Goal: Task Accomplishment & Management: Manage account settings

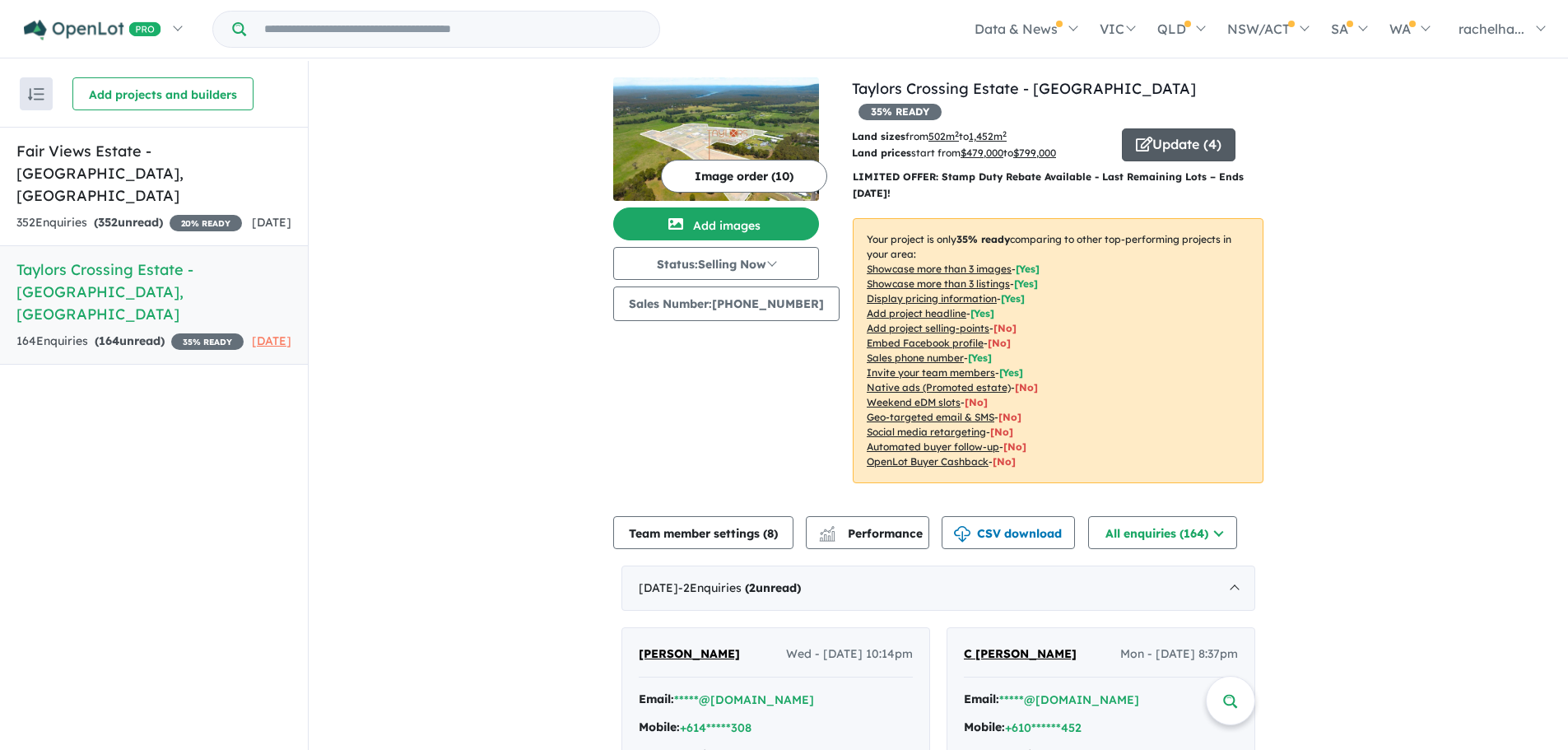
click at [1177, 132] on button "Update ( 4 )" at bounding box center [1179, 144] width 113 height 33
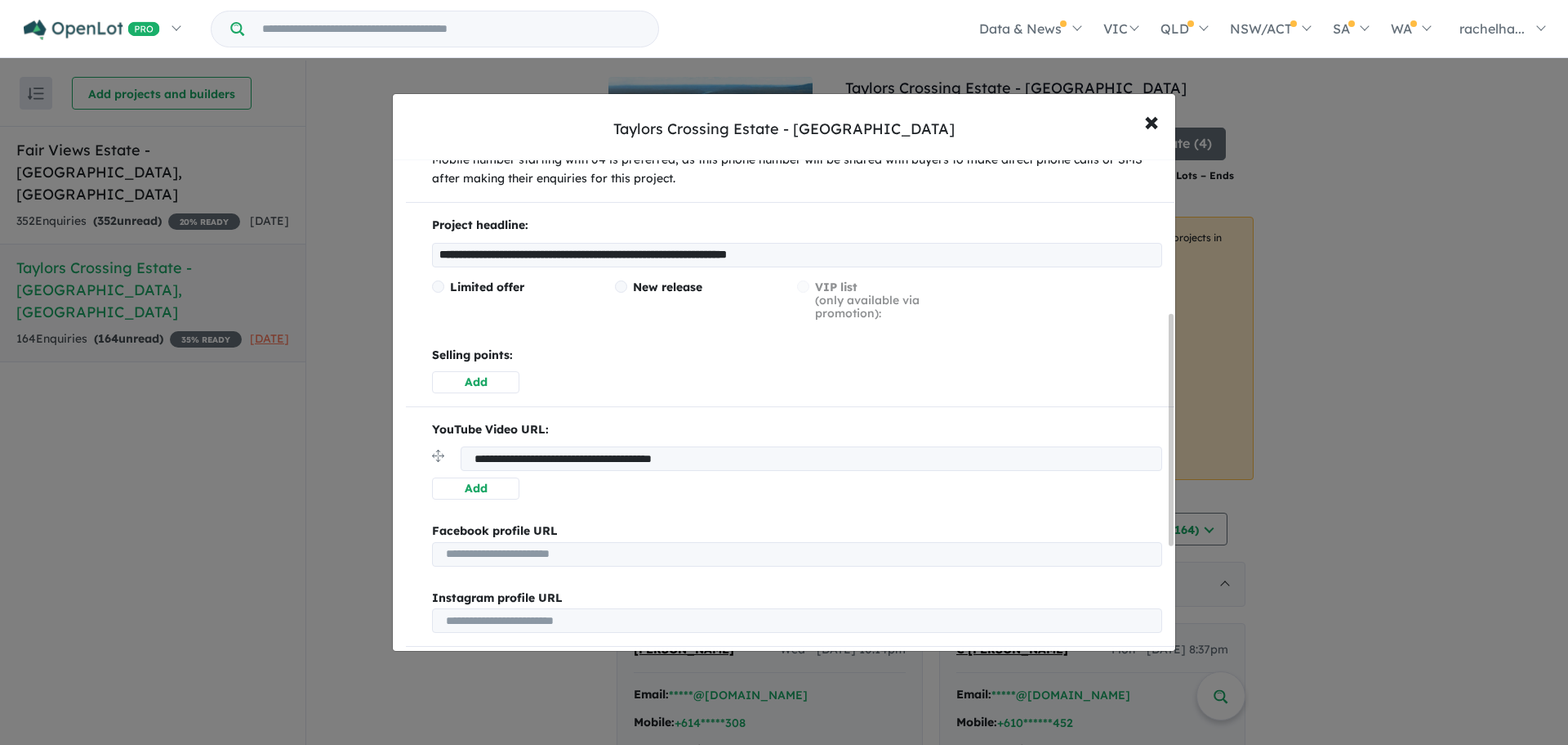
scroll to position [327, 0]
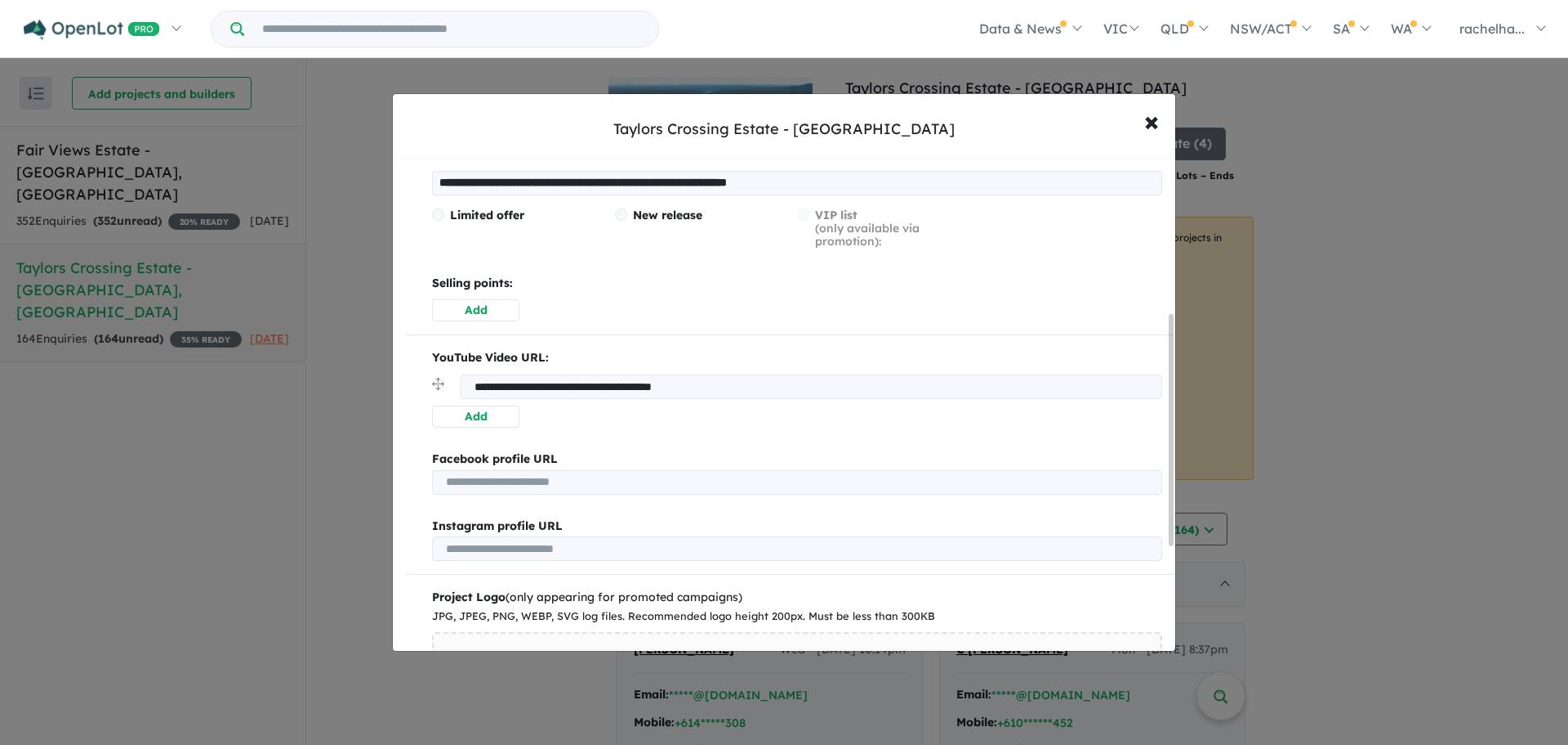
click at [466, 214] on span "Limited offer" at bounding box center [487, 216] width 74 height 15
click at [555, 182] on input "**********" at bounding box center [797, 183] width 731 height 24
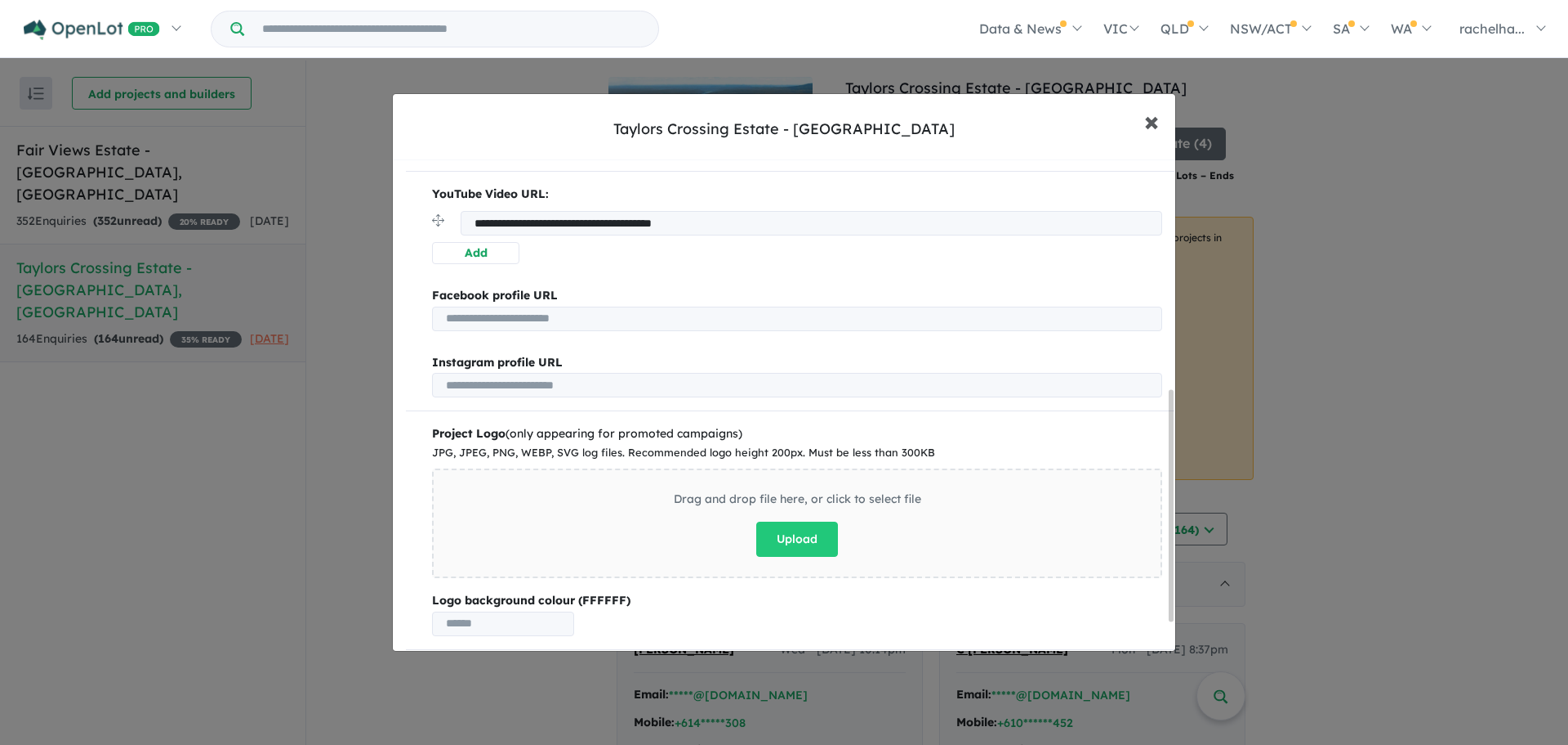
click at [1147, 130] on span "×" at bounding box center [1152, 121] width 15 height 36
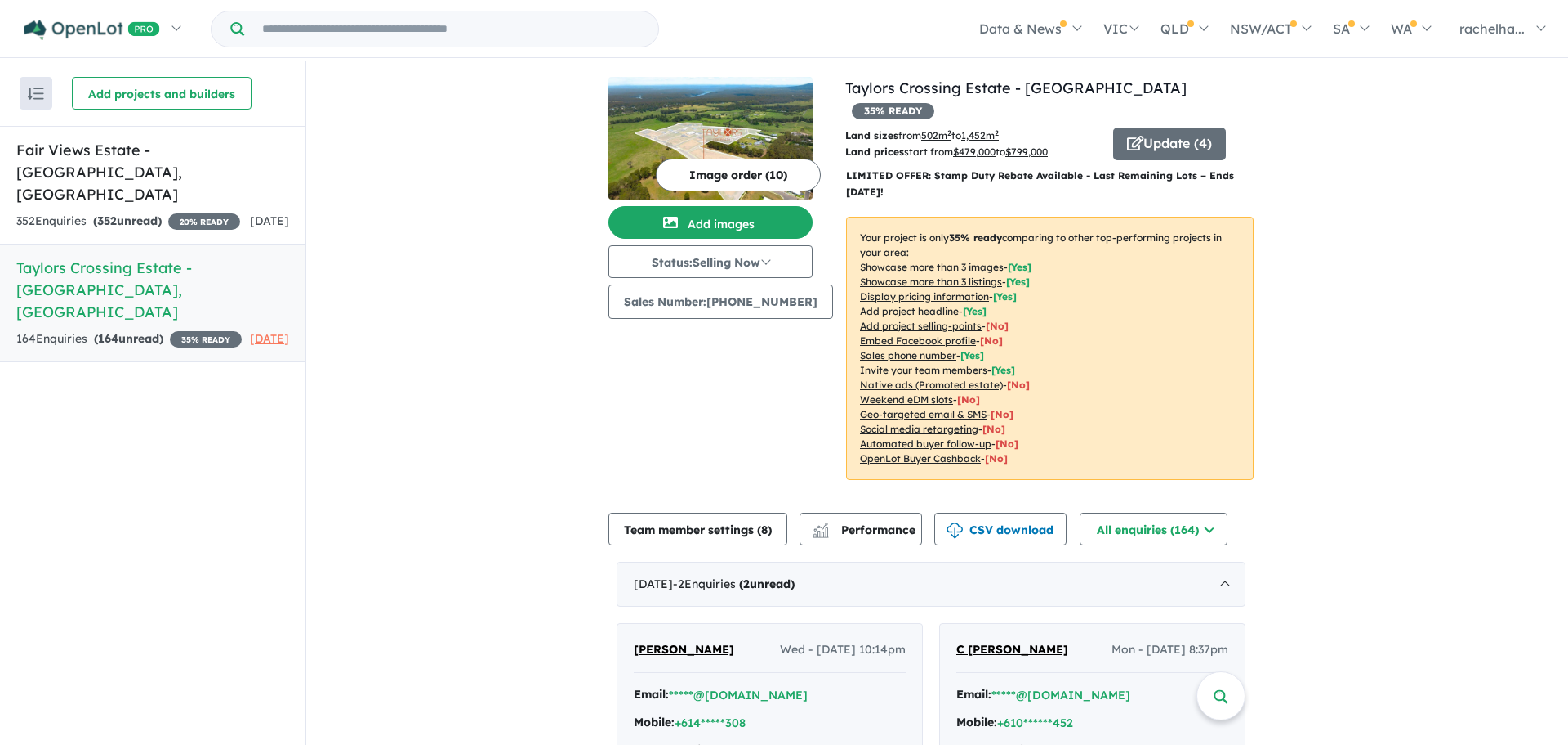
scroll to position [0, 0]
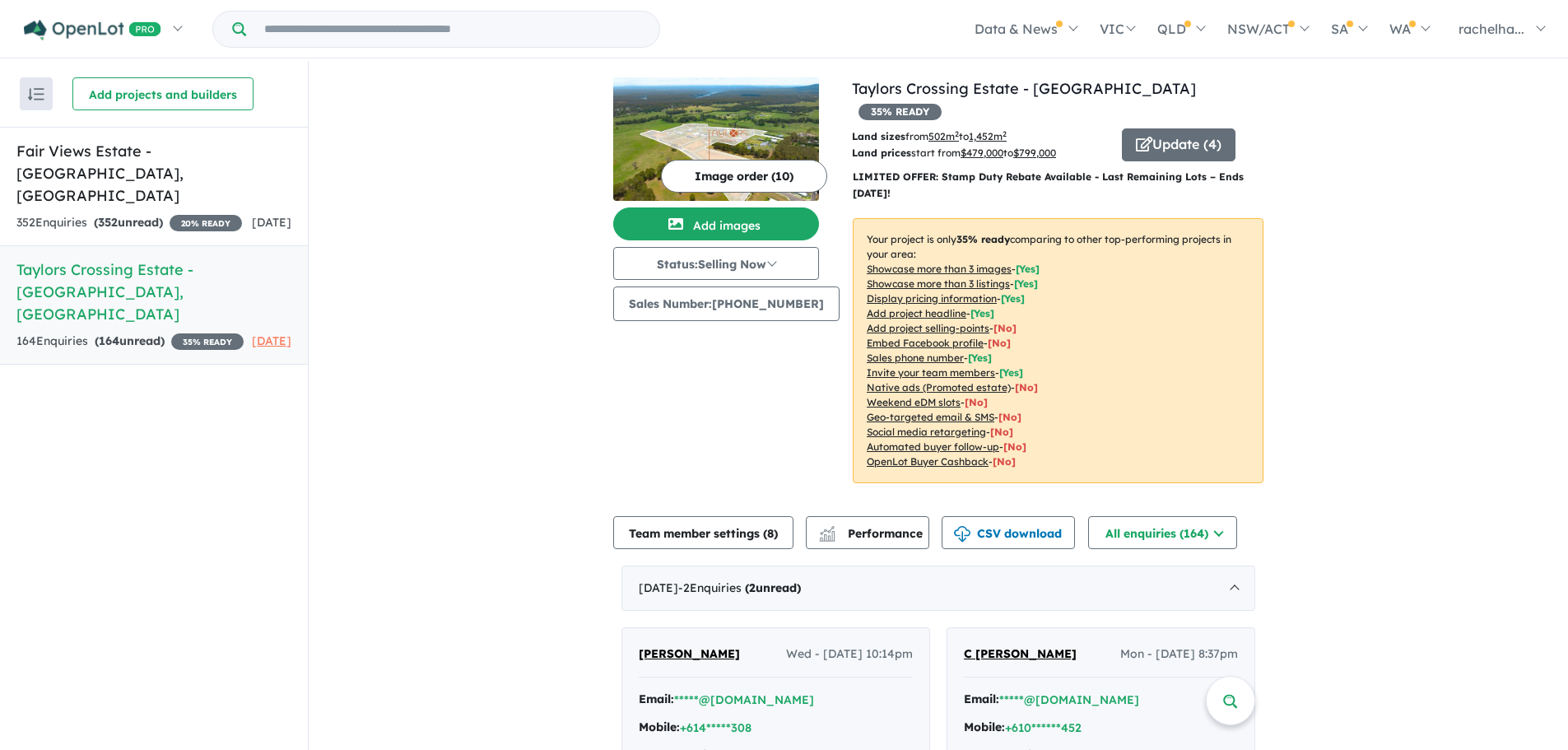
click at [924, 307] on u "Add project headline" at bounding box center [917, 312] width 100 height 12
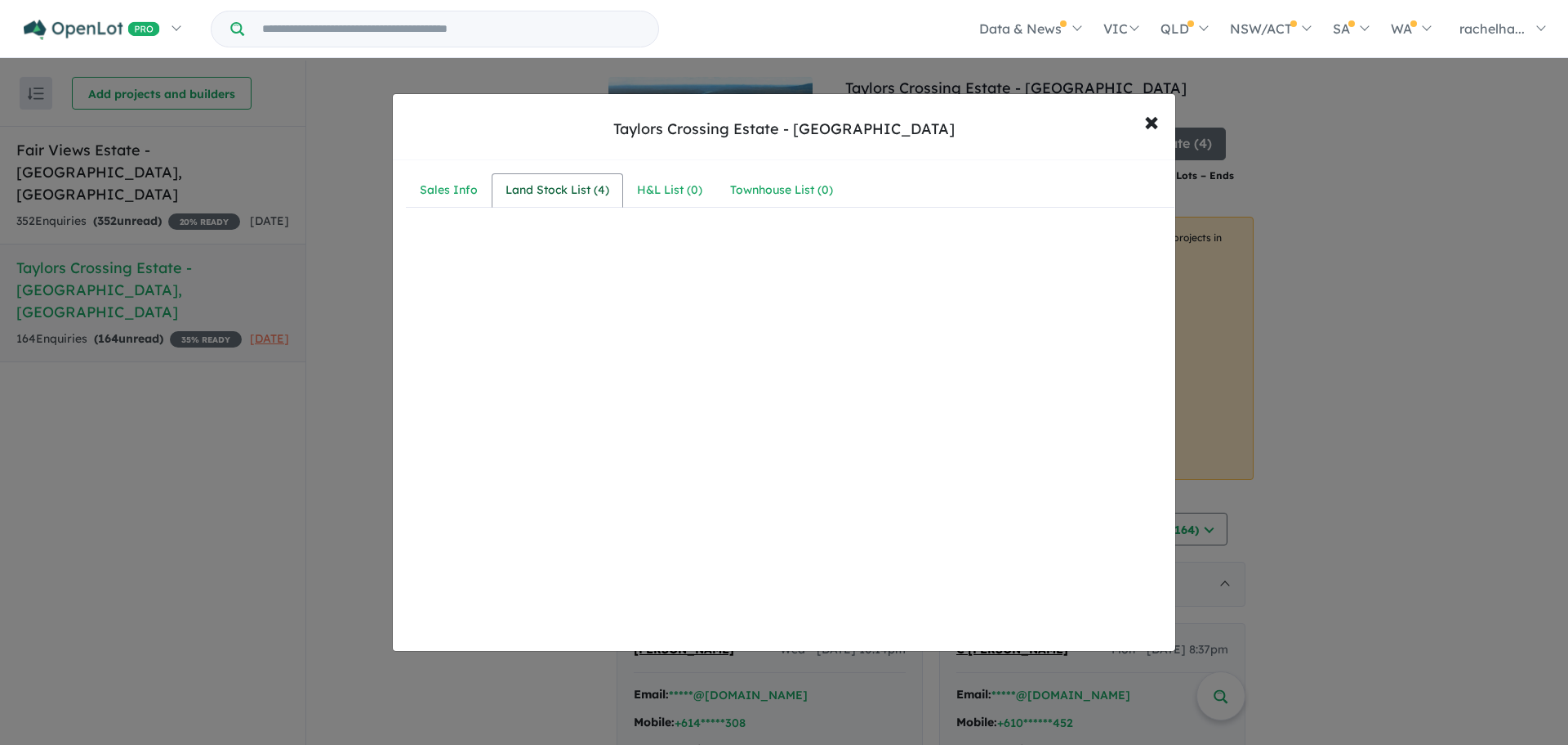
click at [561, 183] on div "Land Stock List ( 4 )" at bounding box center [557, 190] width 104 height 20
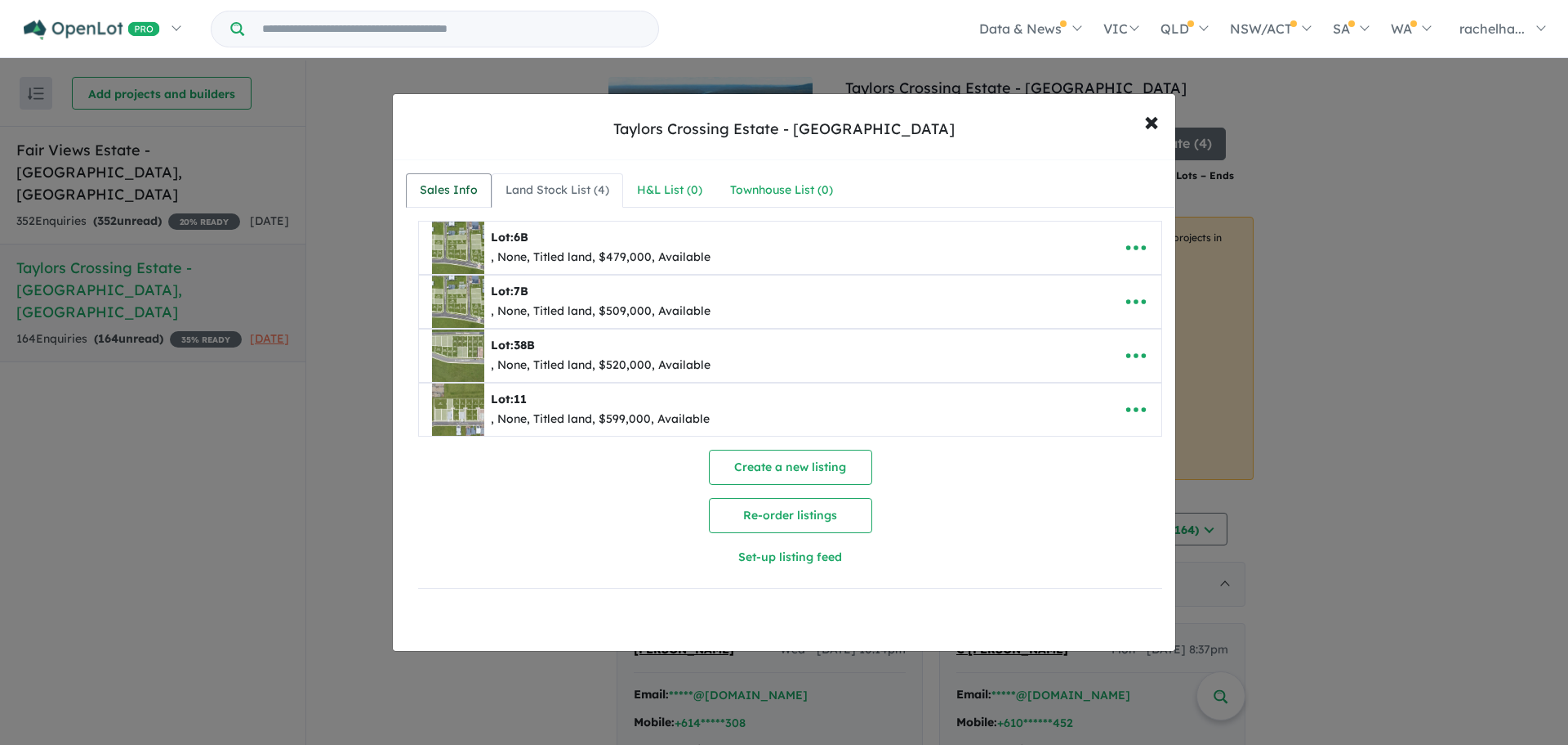
click at [457, 192] on div "Sales Info" at bounding box center [449, 190] width 58 height 20
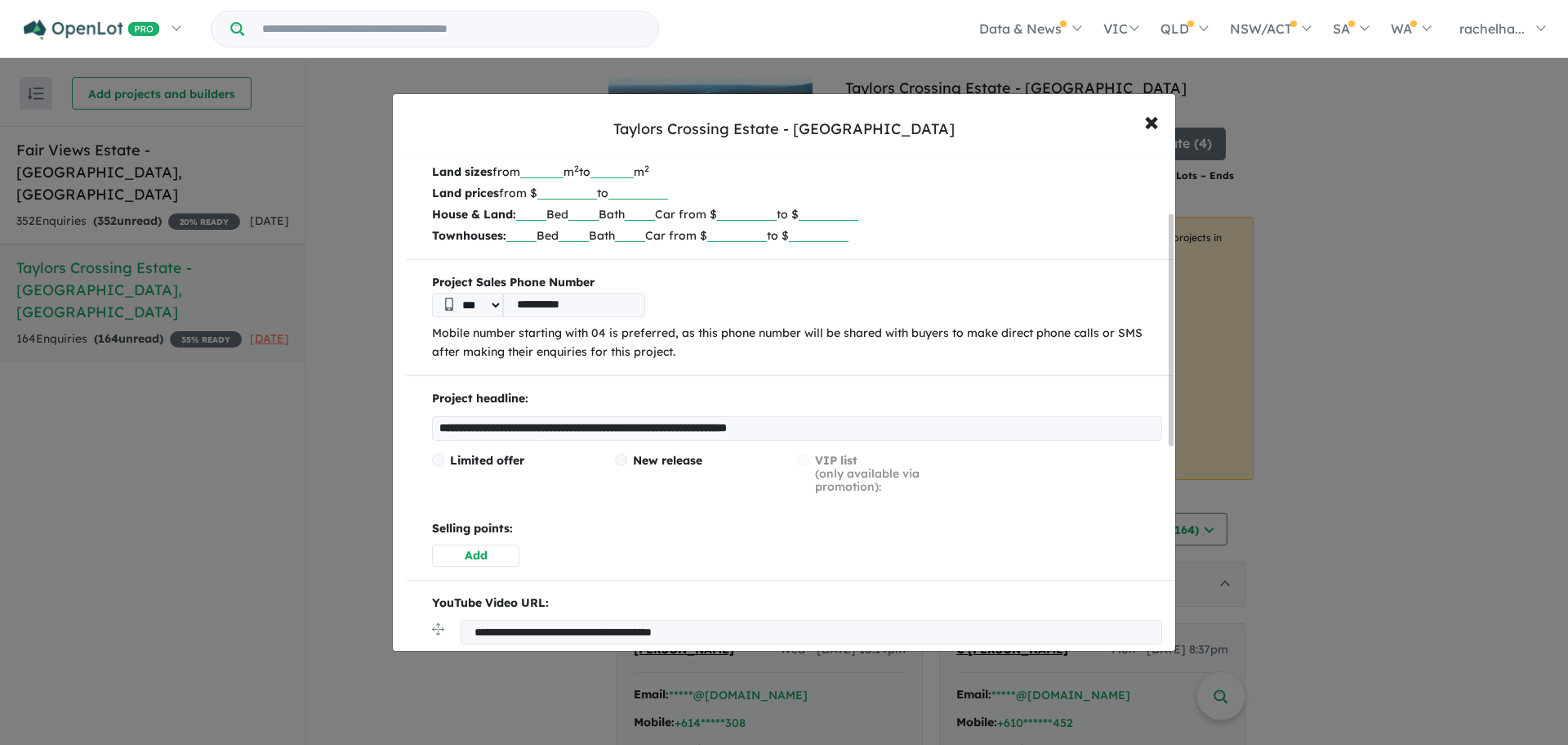
scroll to position [163, 0]
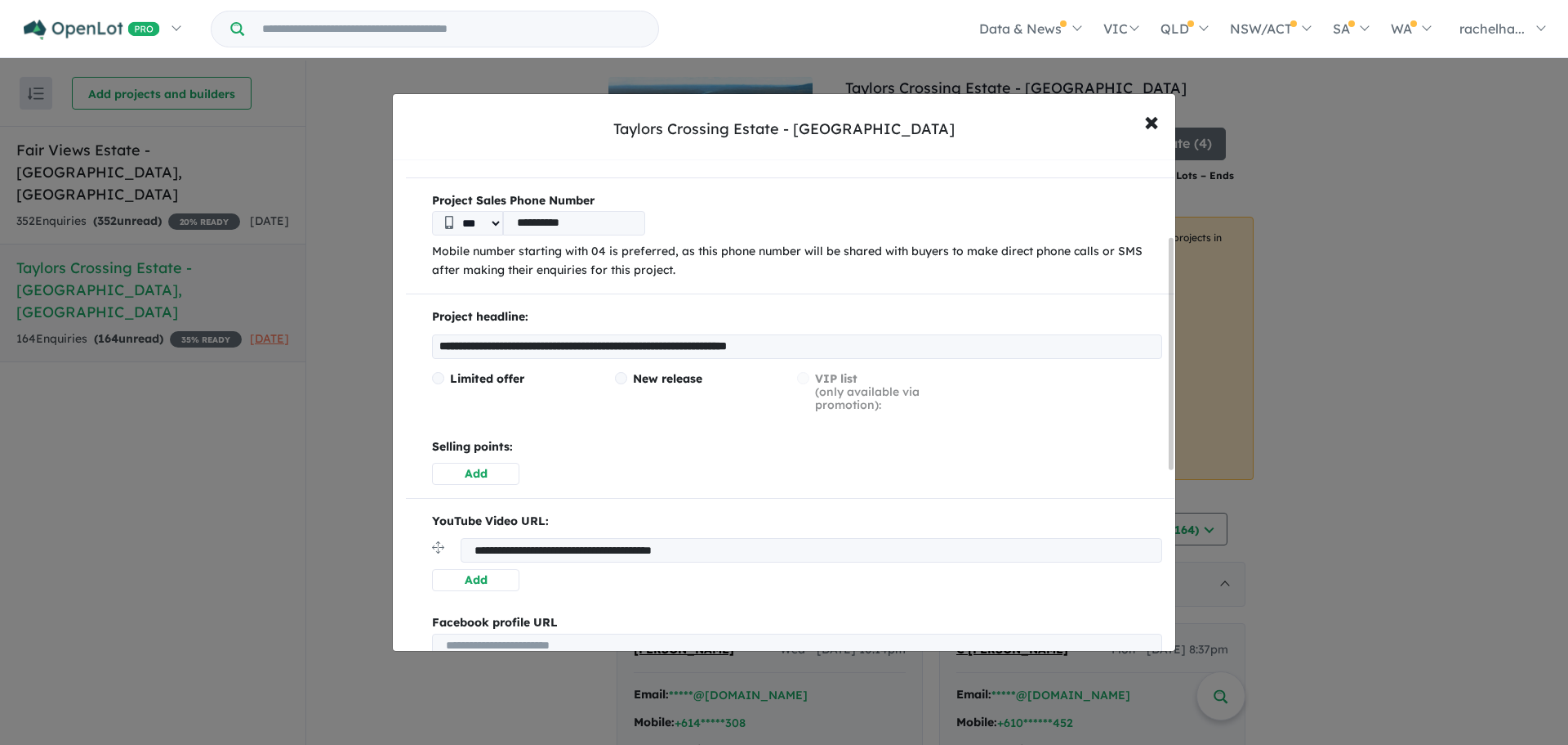
click at [549, 347] on input "**********" at bounding box center [797, 347] width 731 height 24
click at [782, 342] on input "**********" at bounding box center [797, 347] width 731 height 24
drag, startPoint x: 870, startPoint y: 345, endPoint x: 390, endPoint y: 330, distance: 480.2
click at [390, 330] on div "**********" at bounding box center [784, 372] width 1568 height 745
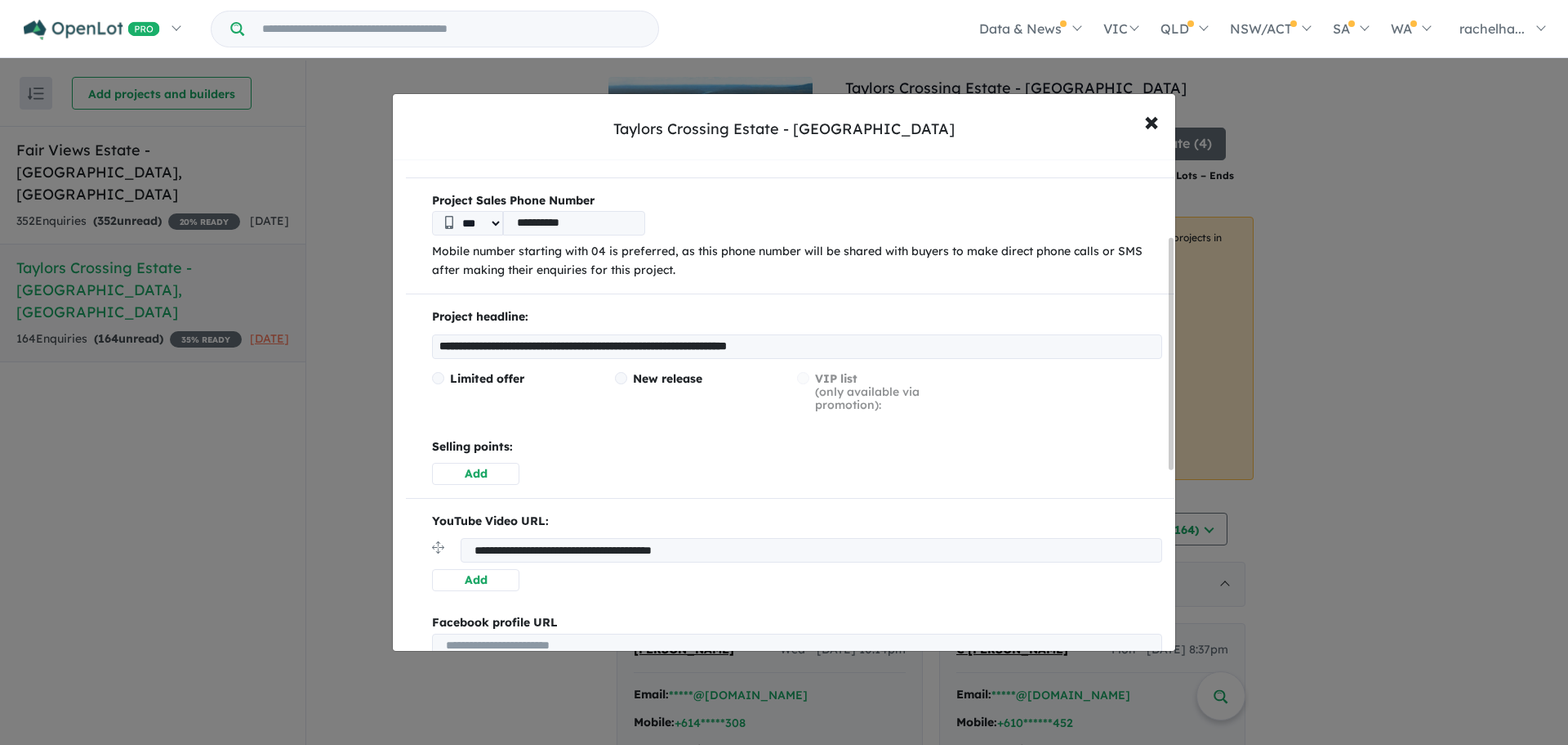
type input "*"
drag, startPoint x: 524, startPoint y: 342, endPoint x: 222, endPoint y: 338, distance: 302.0
click at [223, 338] on div "**********" at bounding box center [784, 372] width 1568 height 745
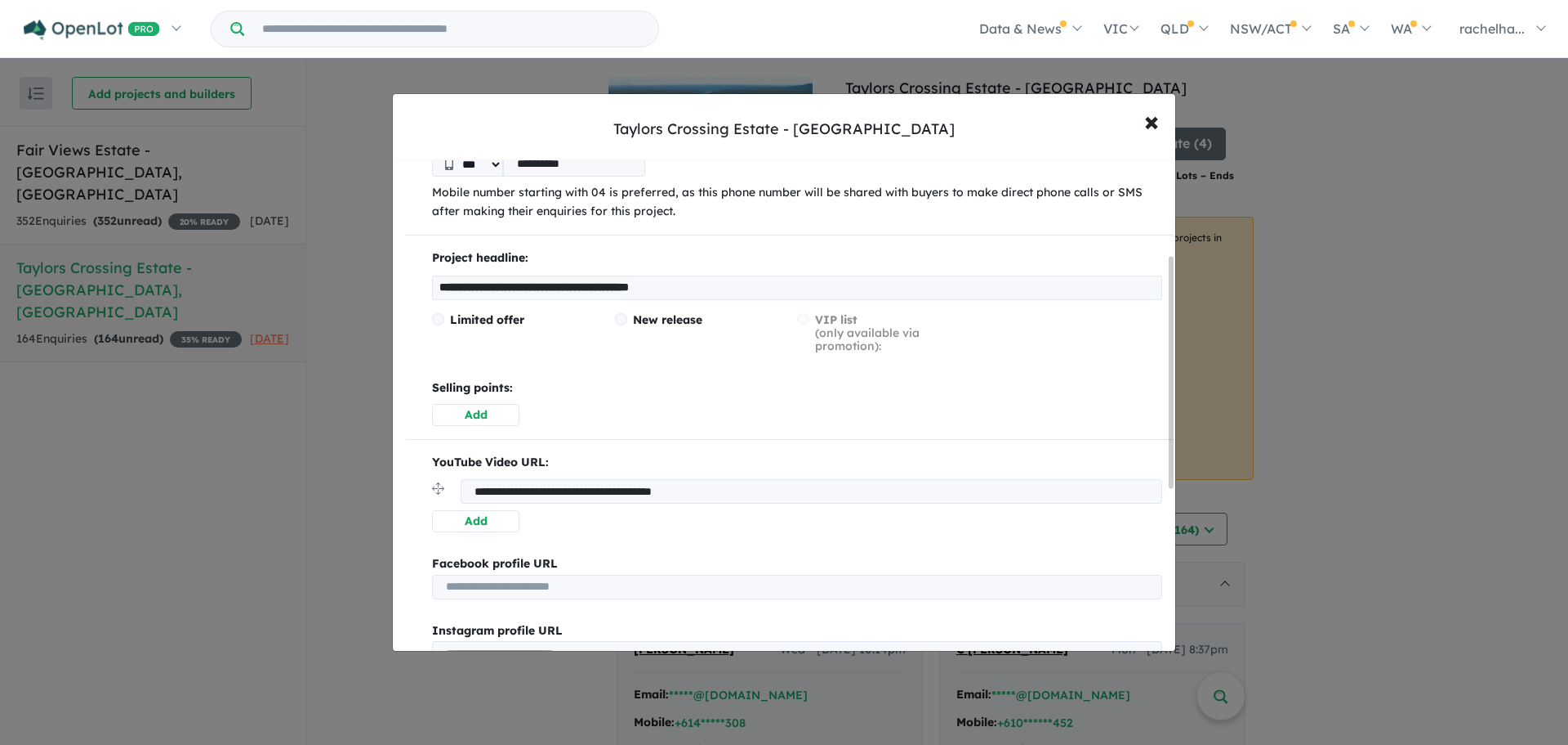
scroll to position [141, 0]
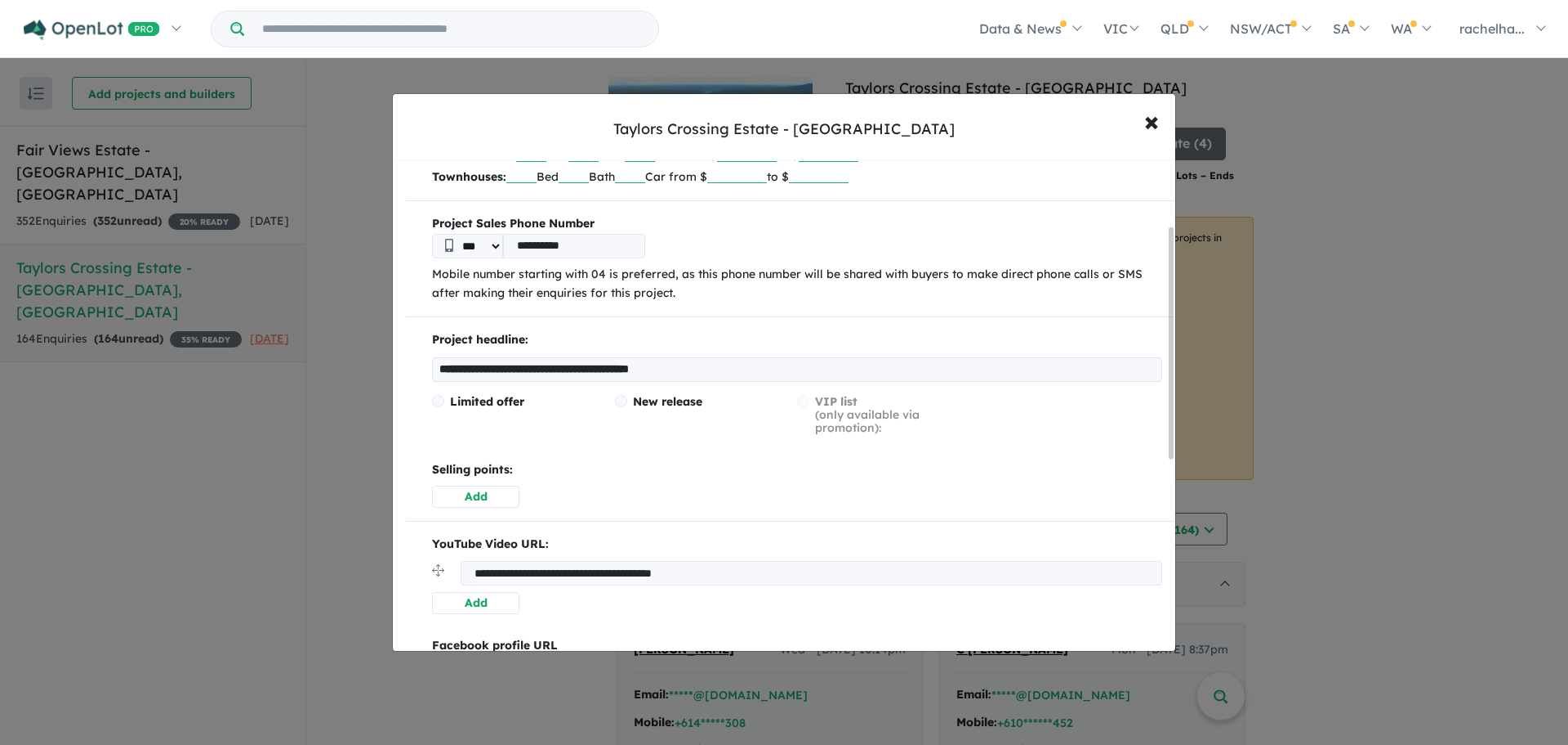
drag, startPoint x: 745, startPoint y: 368, endPoint x: 669, endPoint y: 370, distance: 76.0
click at [669, 370] on input "**********" at bounding box center [797, 369] width 731 height 24
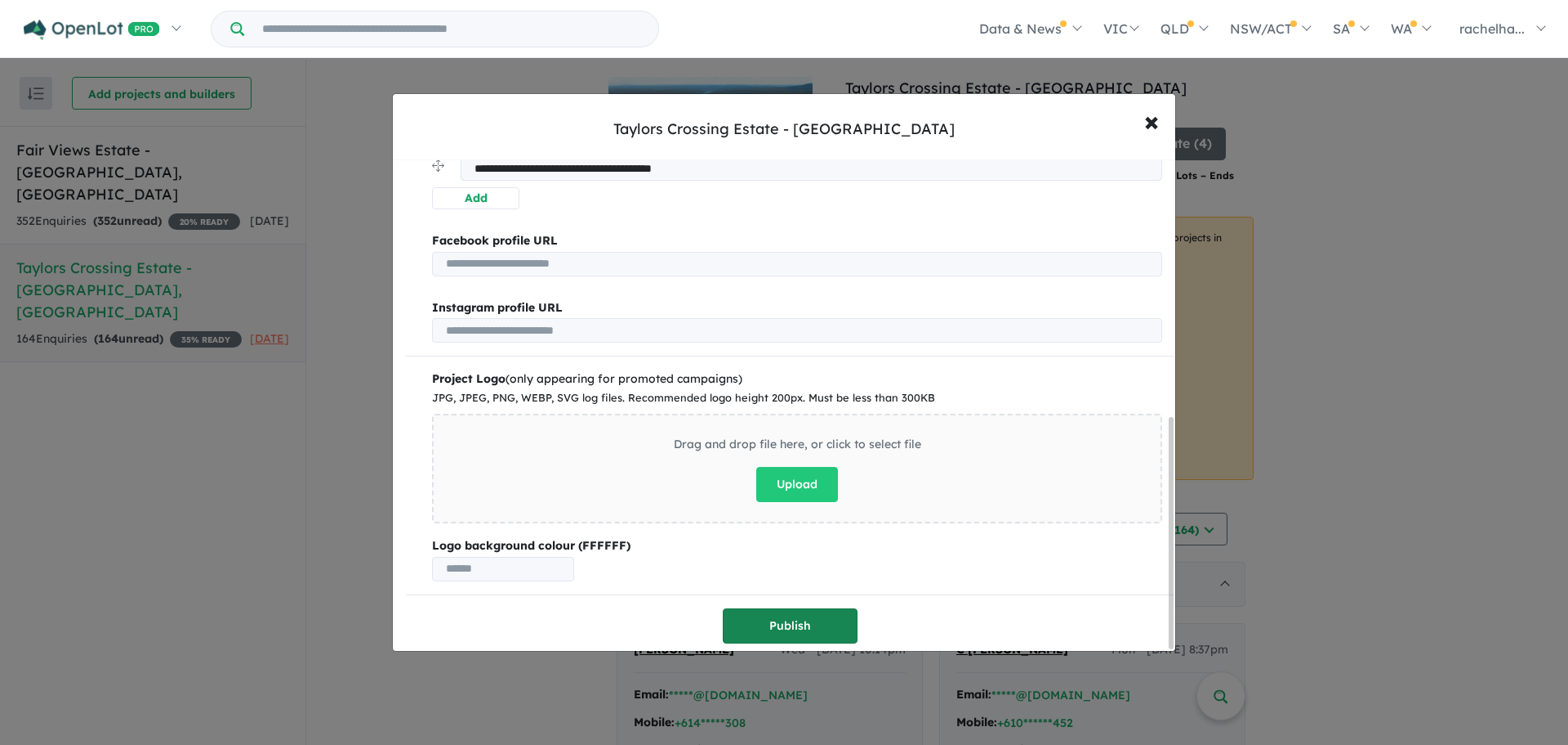
type input "**********"
click at [761, 618] on button "Publish" at bounding box center [791, 626] width 135 height 36
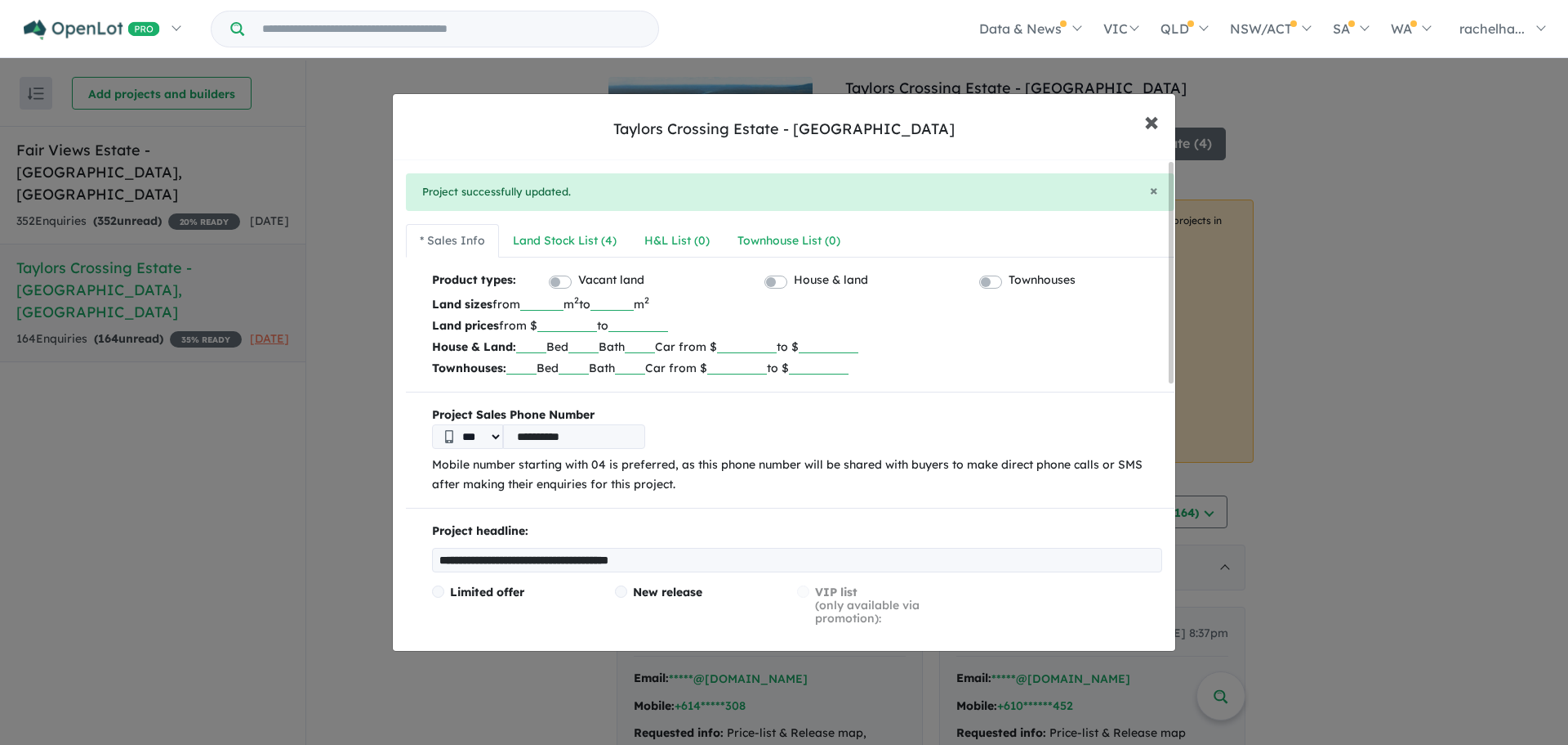
click at [1163, 118] on button "× Close" at bounding box center [1151, 121] width 48 height 44
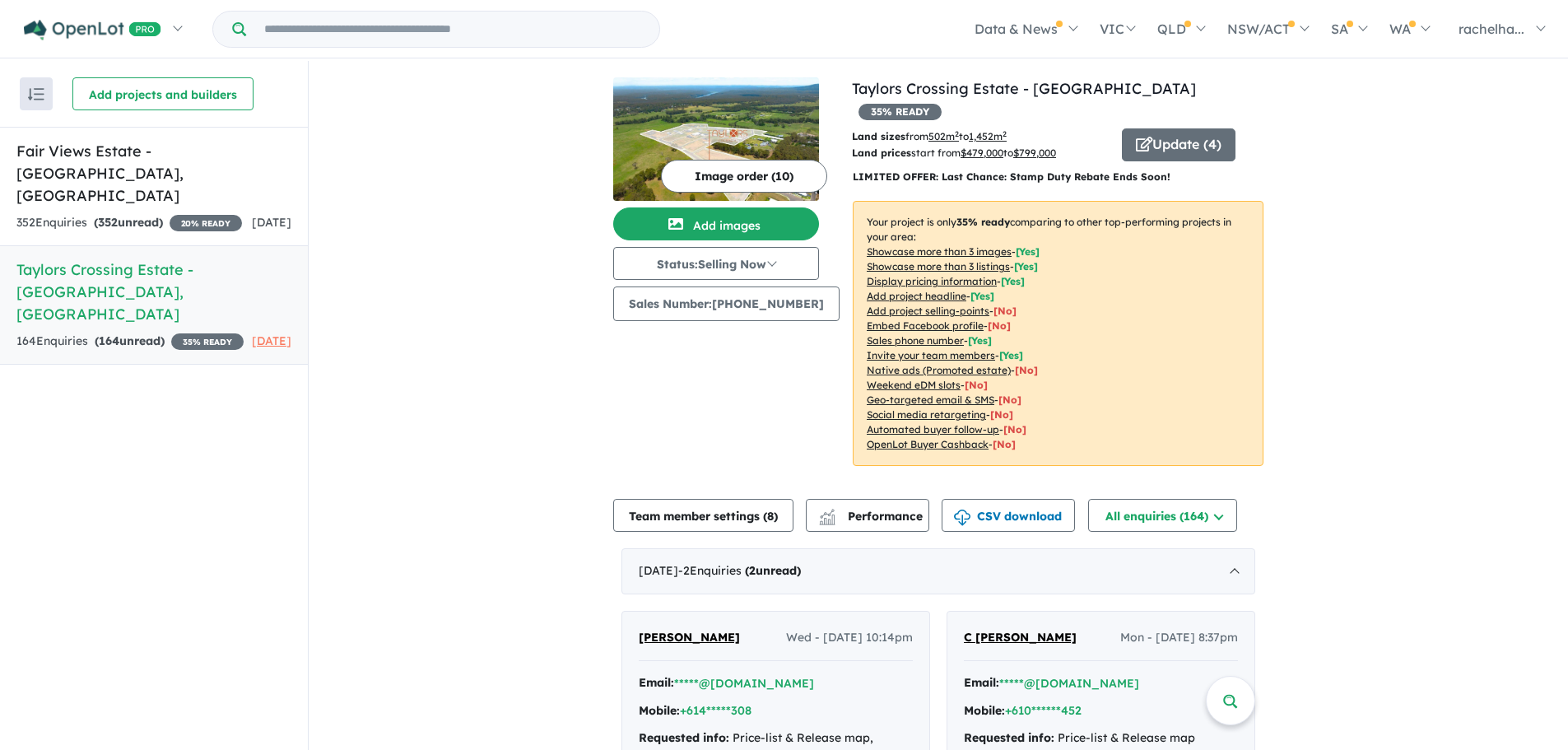
click at [989, 245] on u "Showcase more than 3 images" at bounding box center [938, 251] width 144 height 12
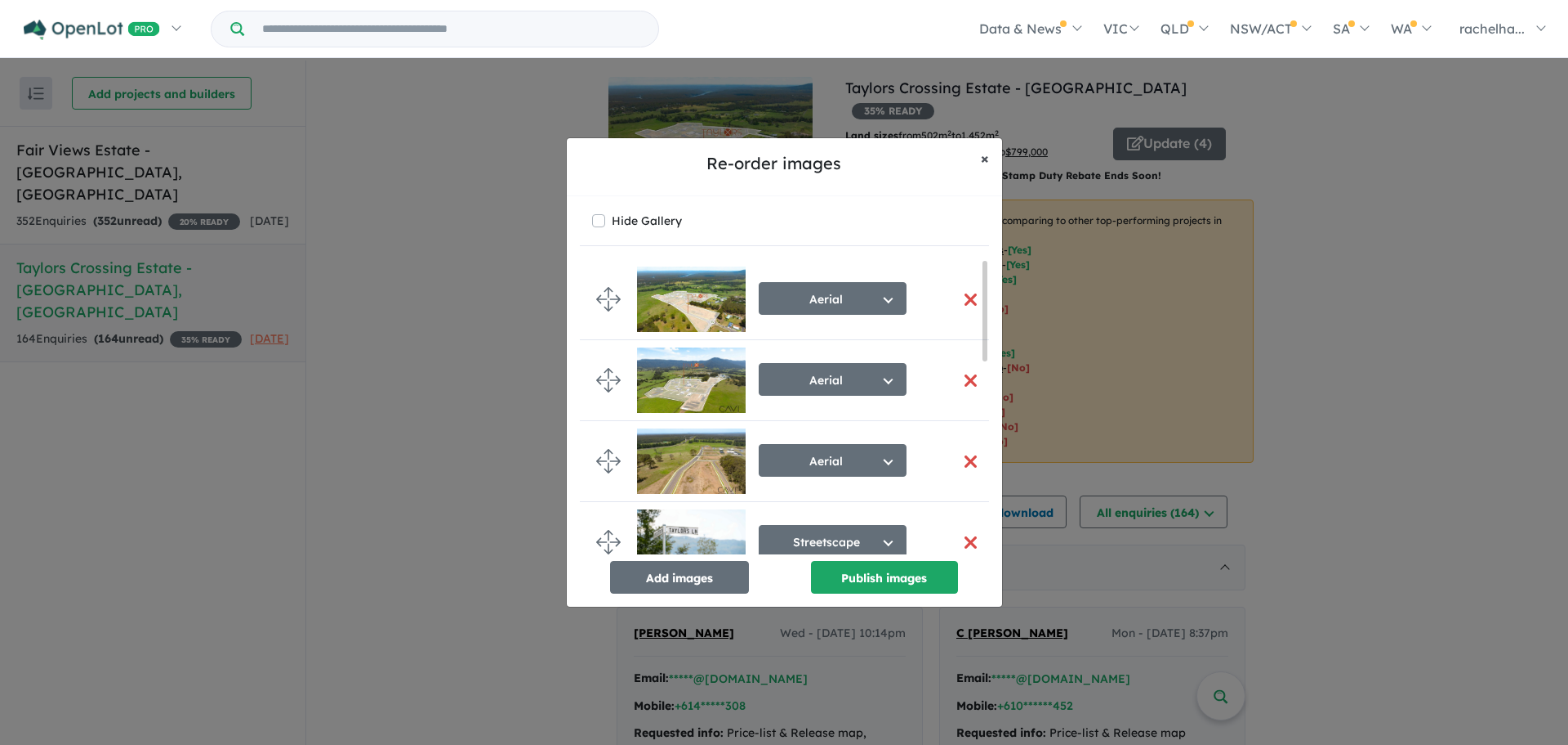
click at [988, 160] on button "× Close" at bounding box center [984, 158] width 35 height 41
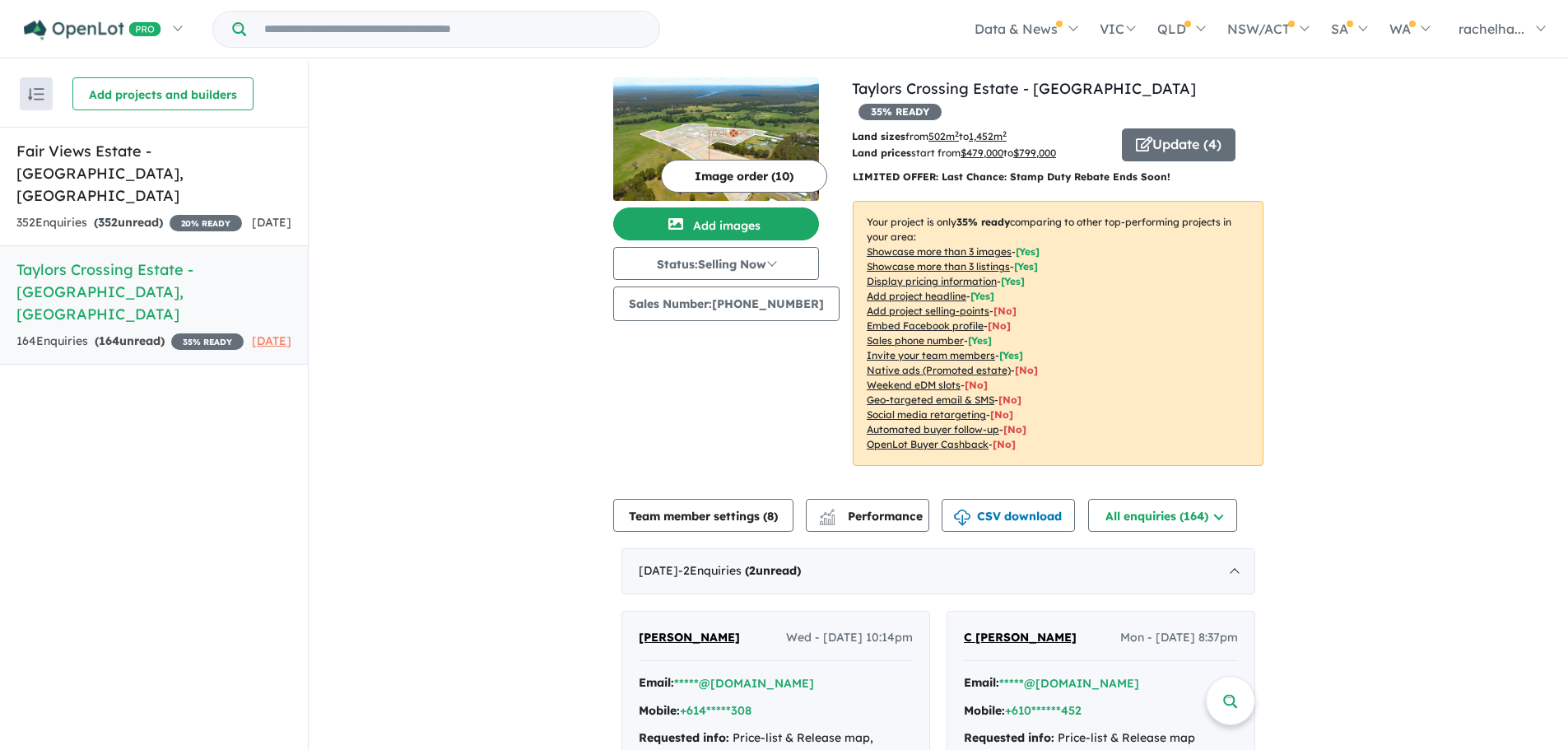
click at [969, 260] on u "Showcase more than 3 listings" at bounding box center [938, 266] width 143 height 12
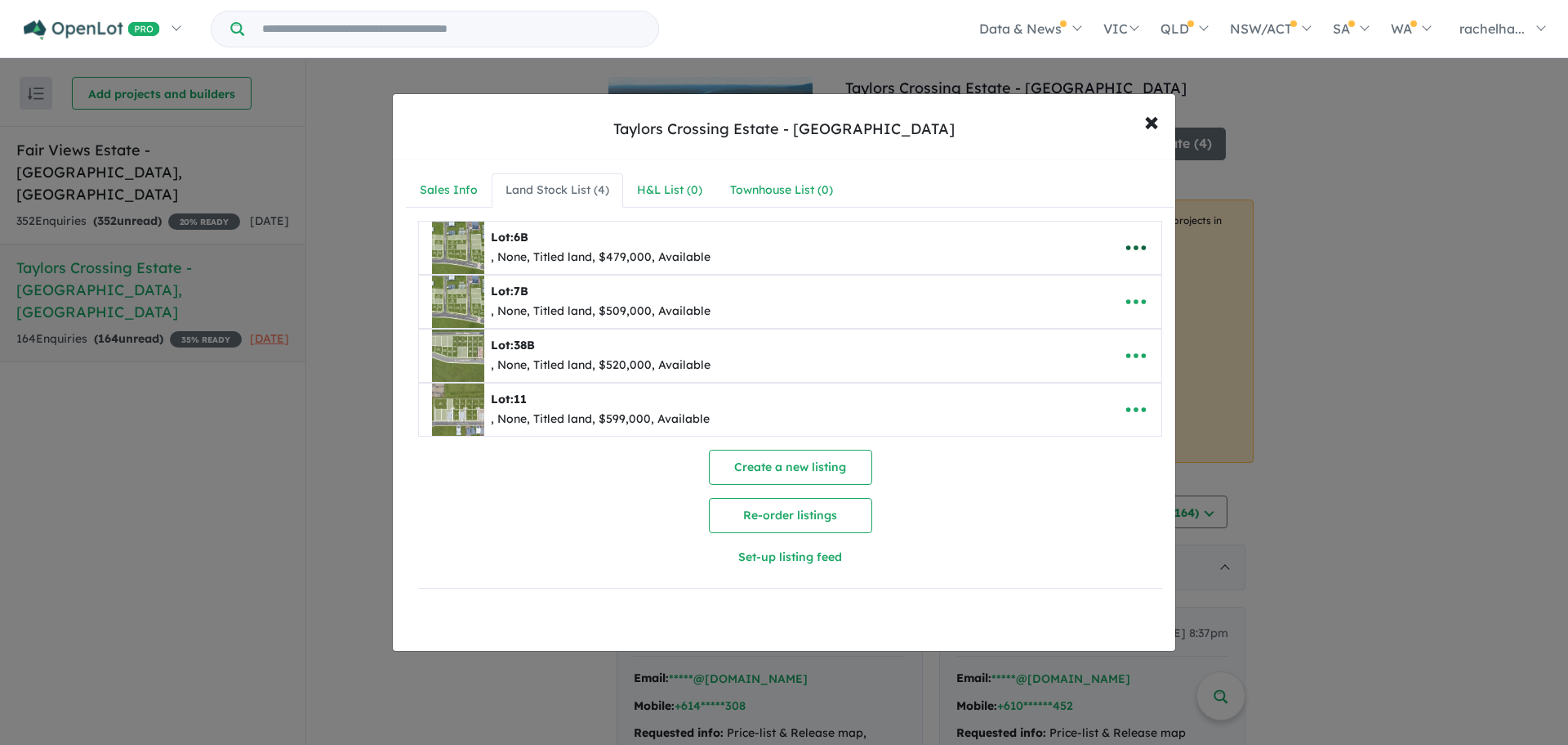
click at [1128, 246] on icon "button" at bounding box center [1136, 247] width 24 height 24
click at [1094, 291] on link "Edit" at bounding box center [1100, 288] width 121 height 37
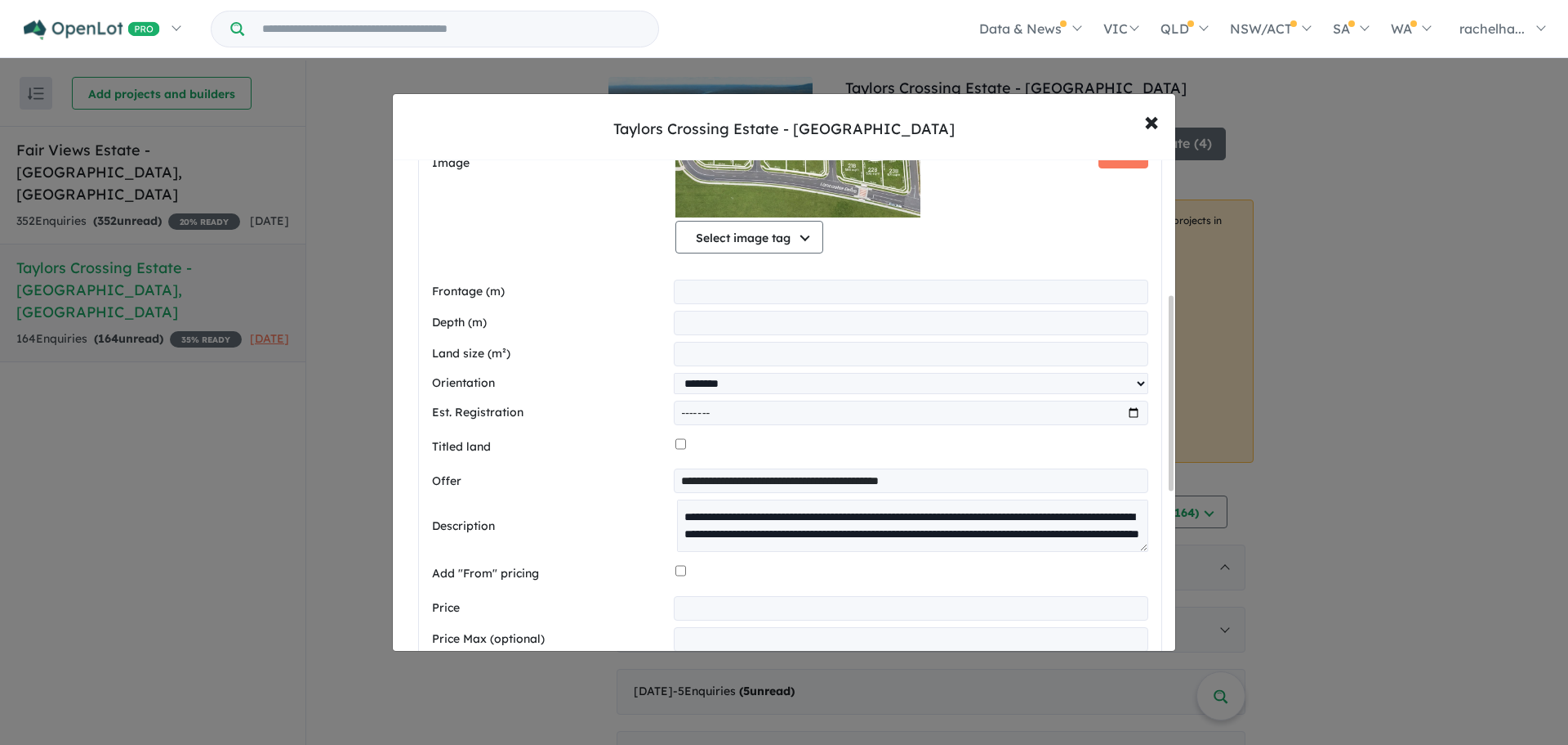
scroll to position [572, 0]
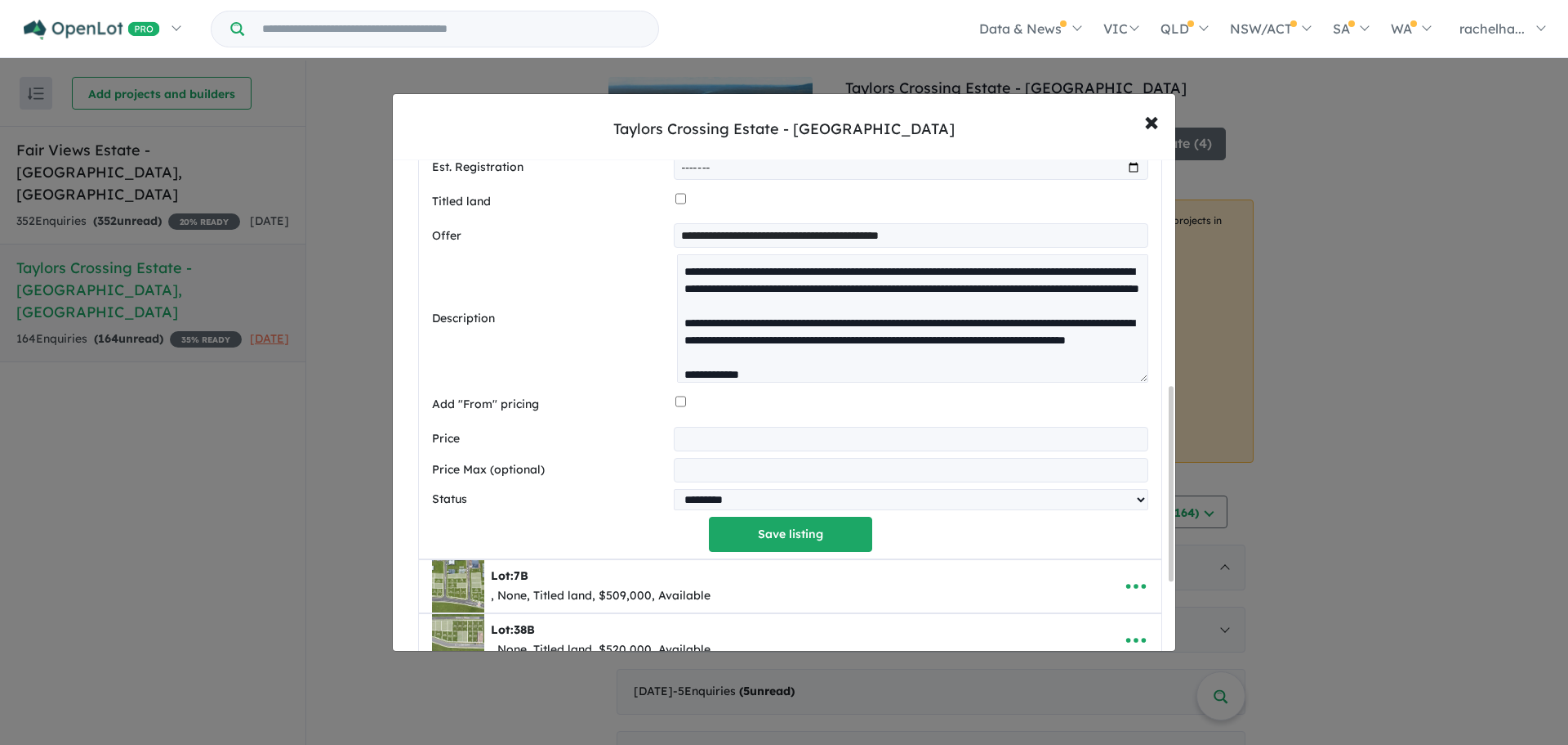
drag, startPoint x: 1140, startPoint y: 307, endPoint x: 1083, endPoint y: 525, distance: 225.3
click at [1087, 532] on div "**********" at bounding box center [790, 134] width 717 height 837
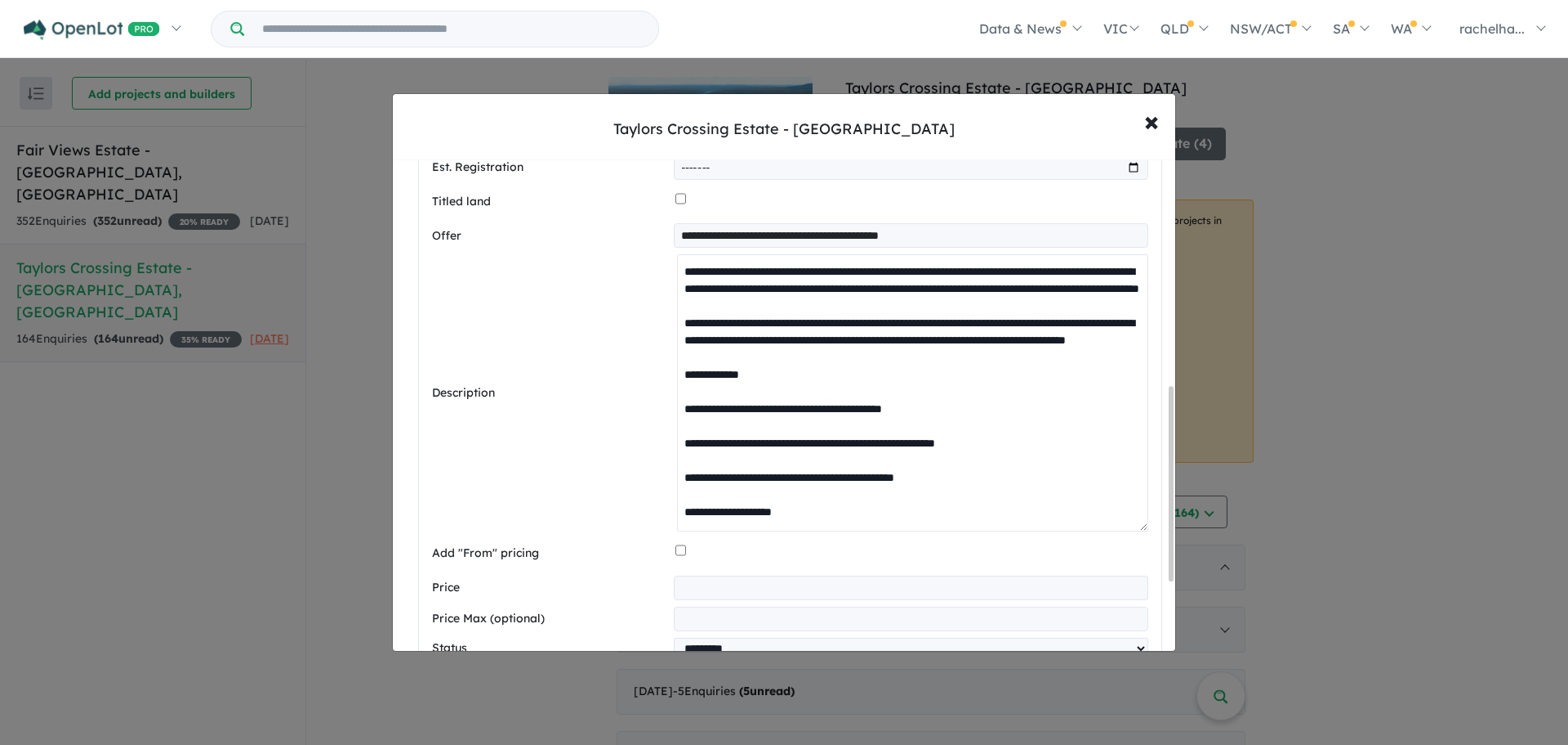
drag, startPoint x: 832, startPoint y: 286, endPoint x: 1026, endPoint y: 276, distance: 194.3
click at [1026, 276] on textarea at bounding box center [912, 393] width 471 height 277
drag, startPoint x: 971, startPoint y: 275, endPoint x: 910, endPoint y: 275, distance: 61.0
click at [910, 275] on textarea at bounding box center [912, 393] width 471 height 277
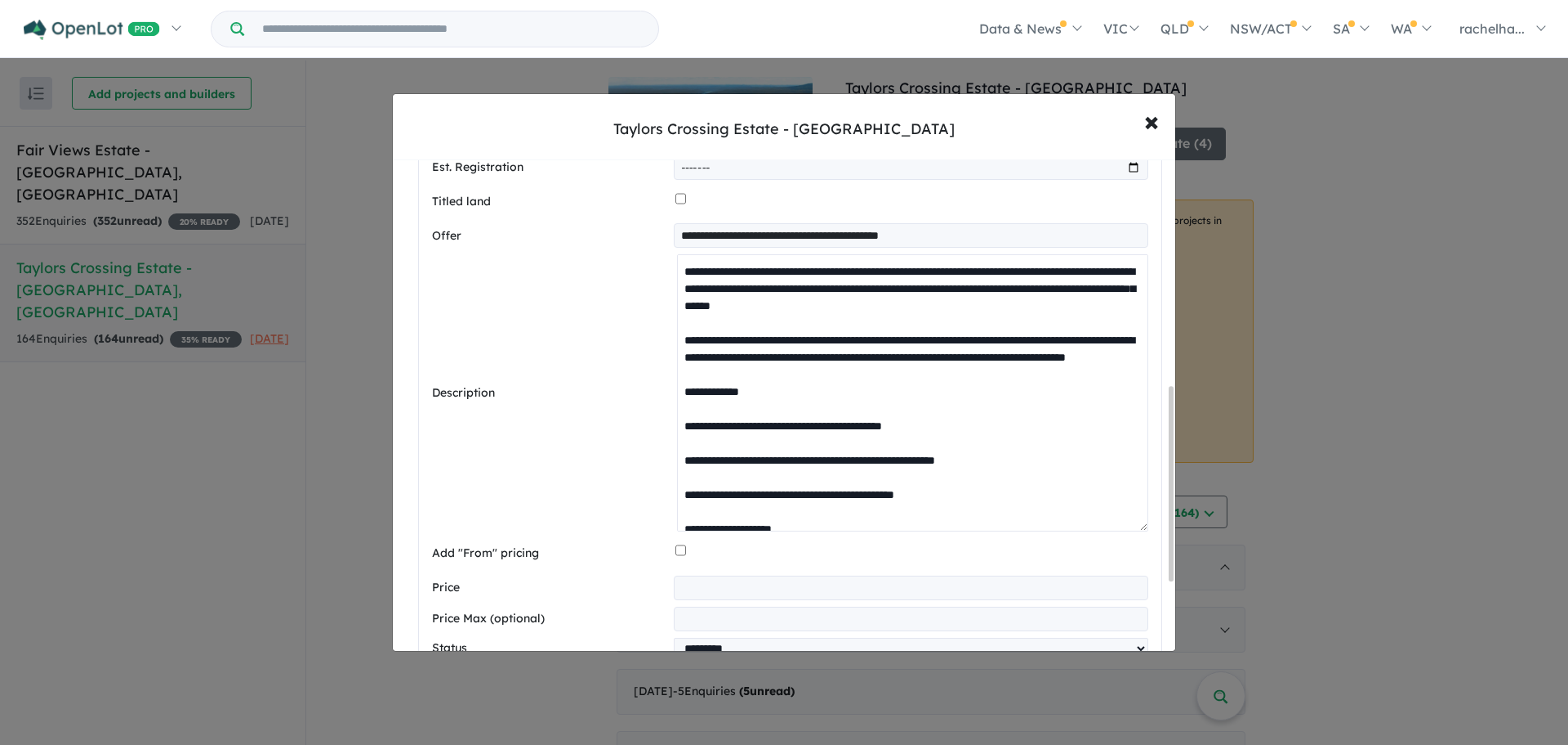
drag, startPoint x: 889, startPoint y: 292, endPoint x: 638, endPoint y: 293, distance: 251.0
click at [647, 293] on div "Description" at bounding box center [790, 393] width 717 height 277
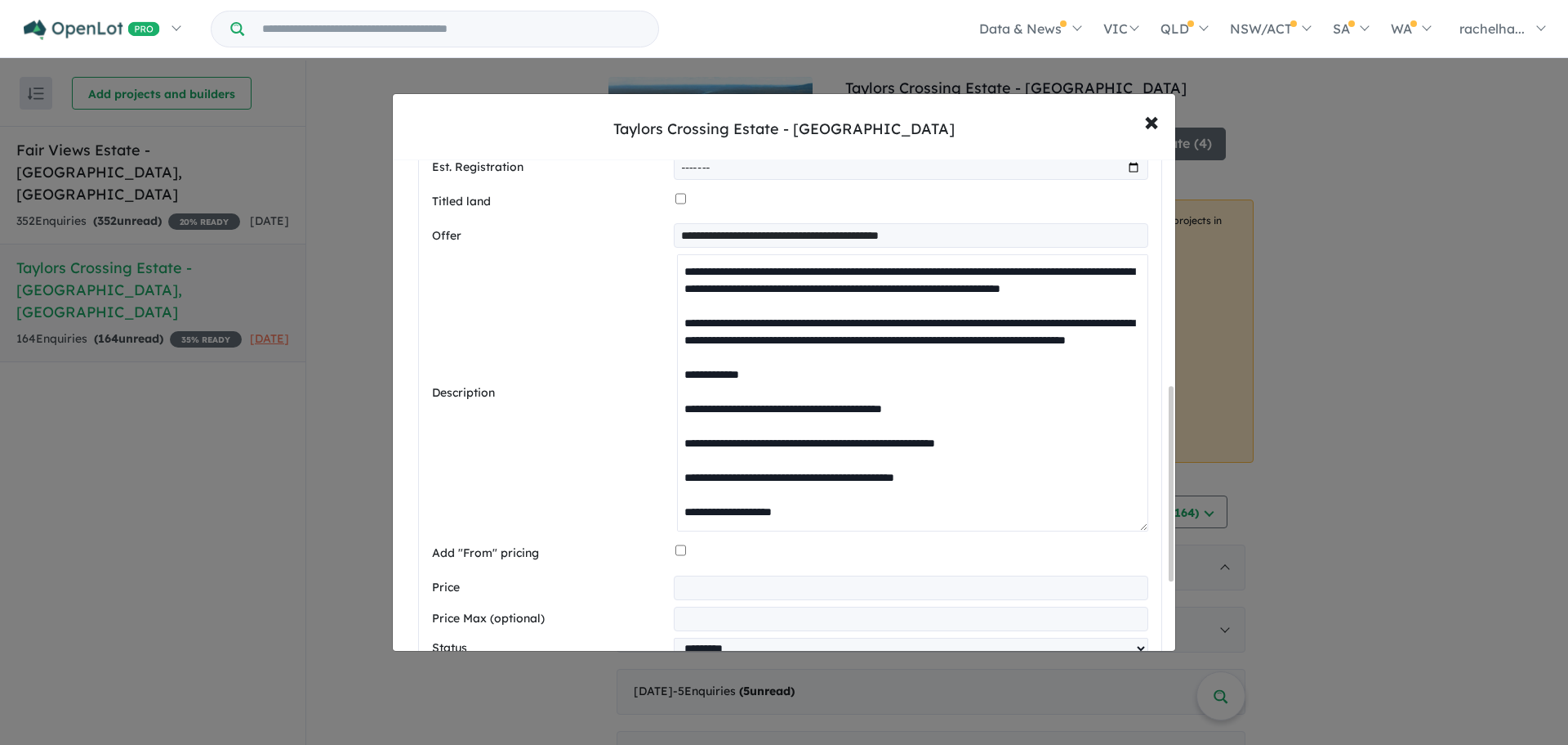
drag, startPoint x: 677, startPoint y: 272, endPoint x: 1101, endPoint y: 276, distance: 424.0
click at [1101, 276] on textarea at bounding box center [912, 393] width 471 height 277
click at [1000, 349] on textarea at bounding box center [912, 393] width 471 height 277
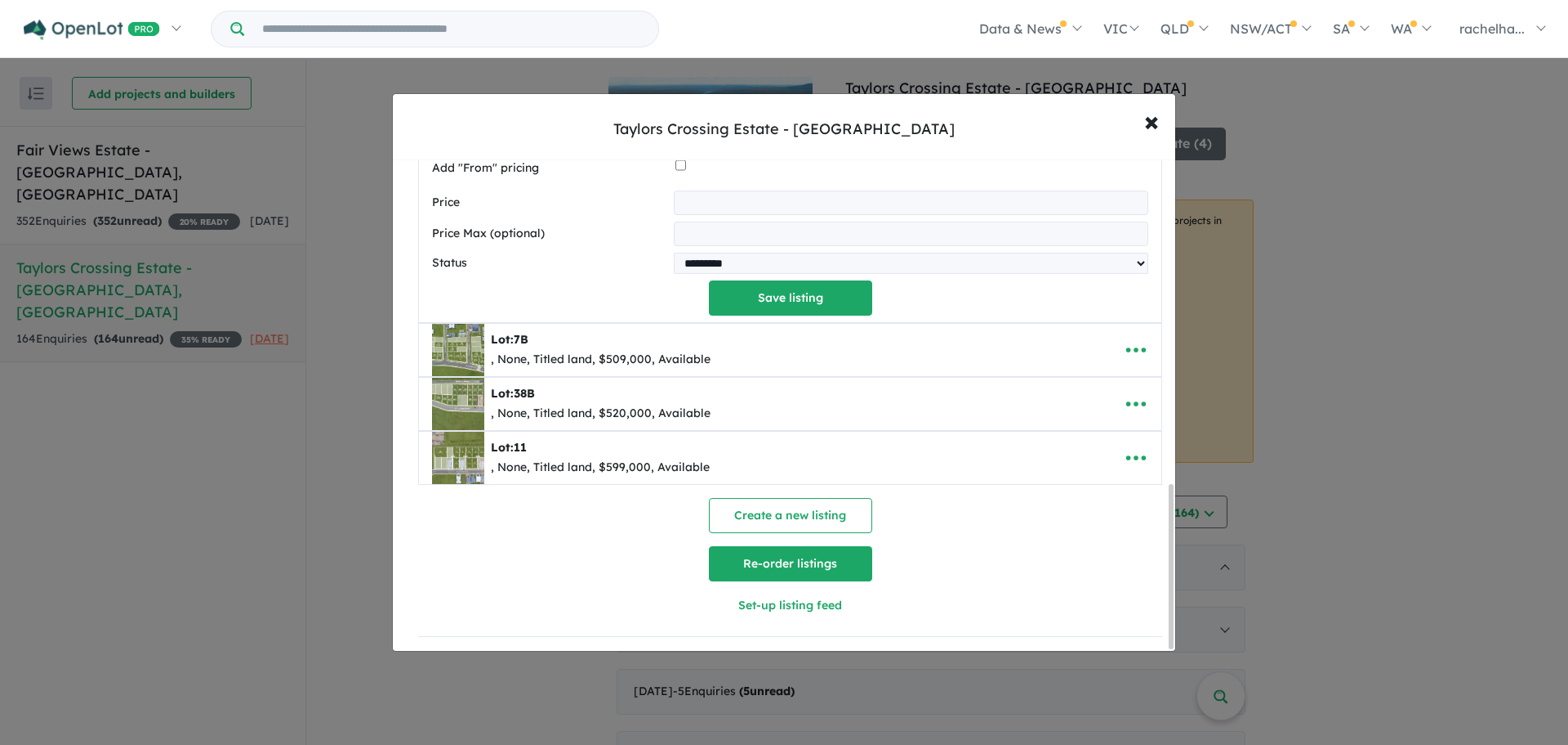
scroll to position [969, 0]
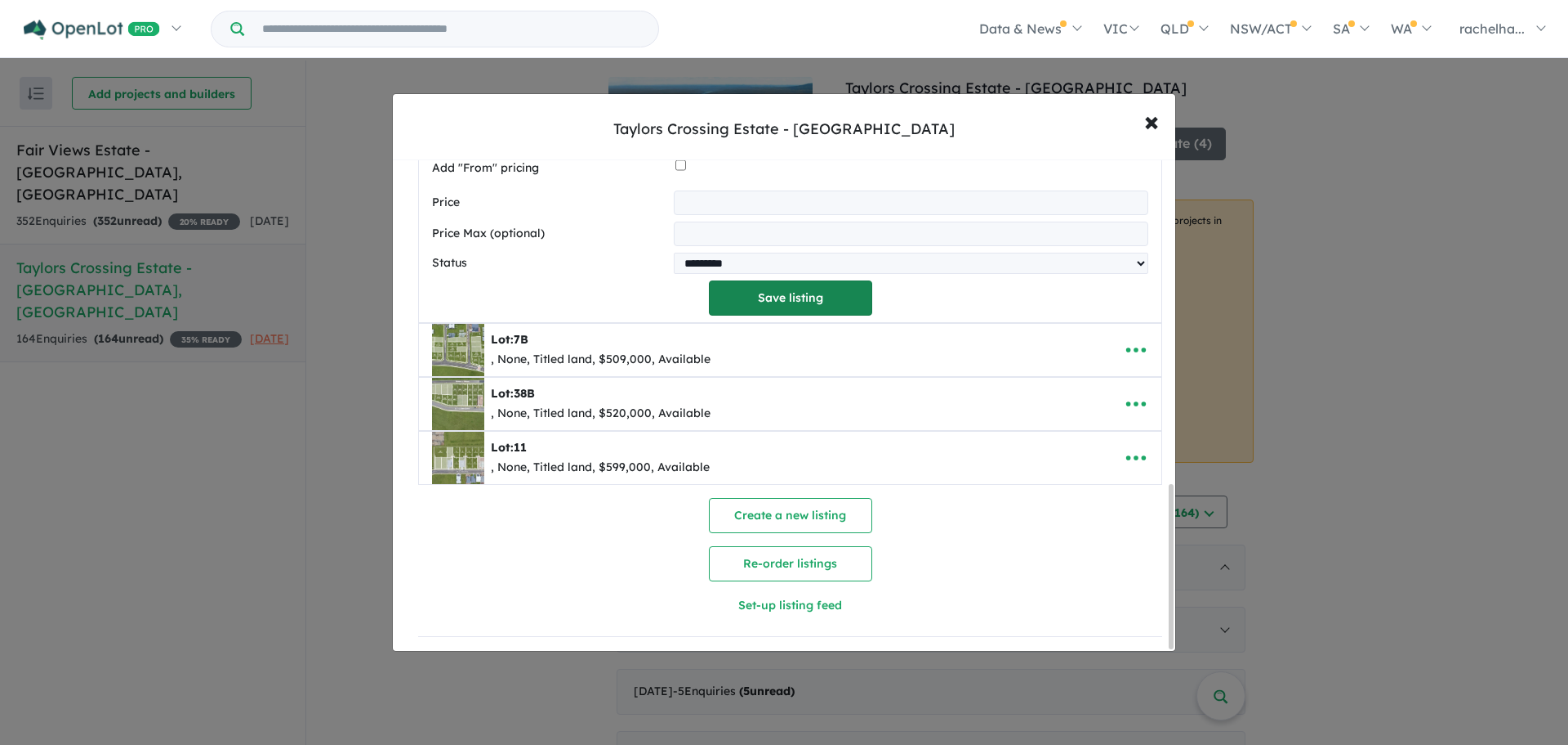
type textarea "**********"
click at [767, 290] on button "Save listing" at bounding box center [791, 298] width 163 height 36
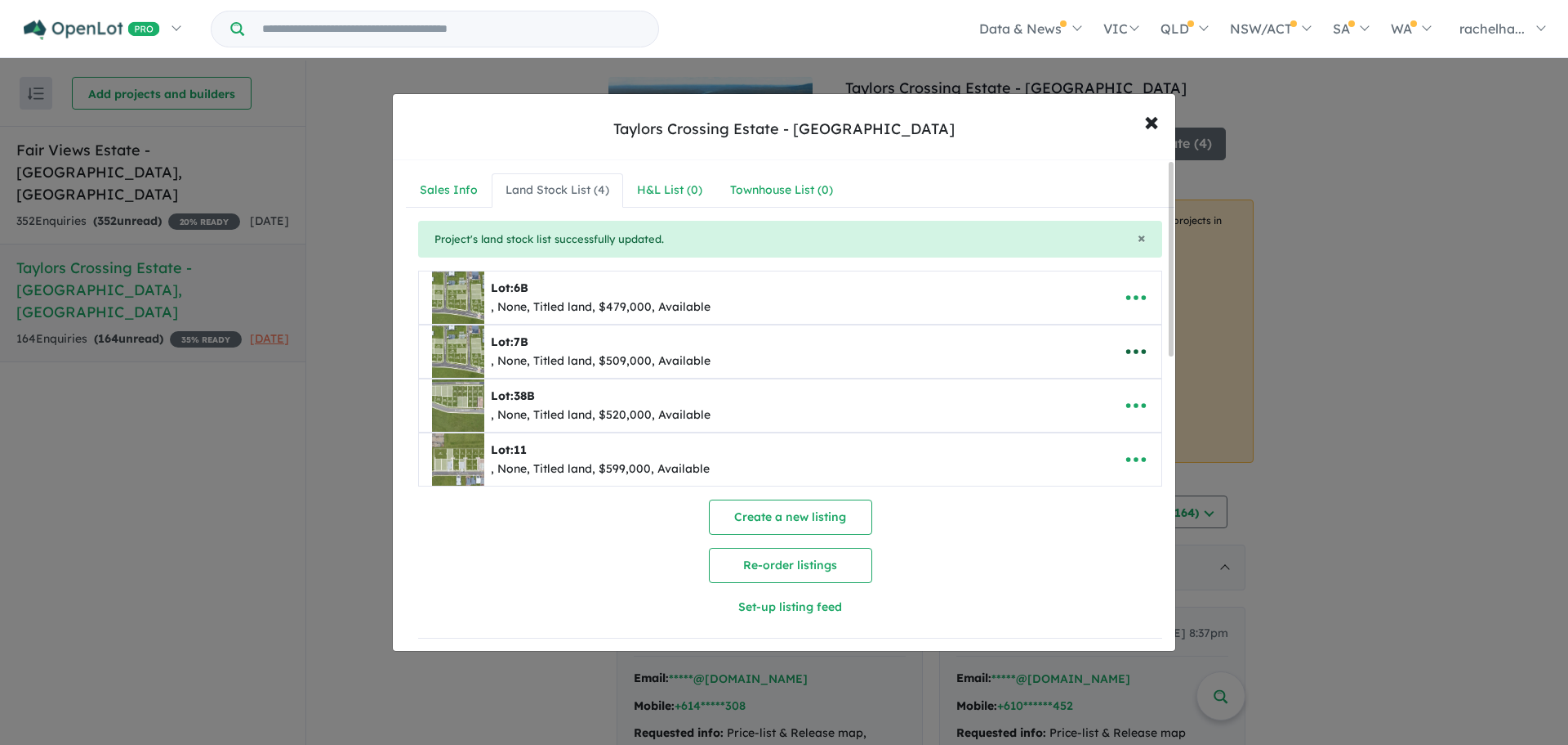
click at [1127, 352] on icon "button" at bounding box center [1136, 351] width 20 height 5
click at [1126, 384] on link "Edit" at bounding box center [1100, 392] width 121 height 37
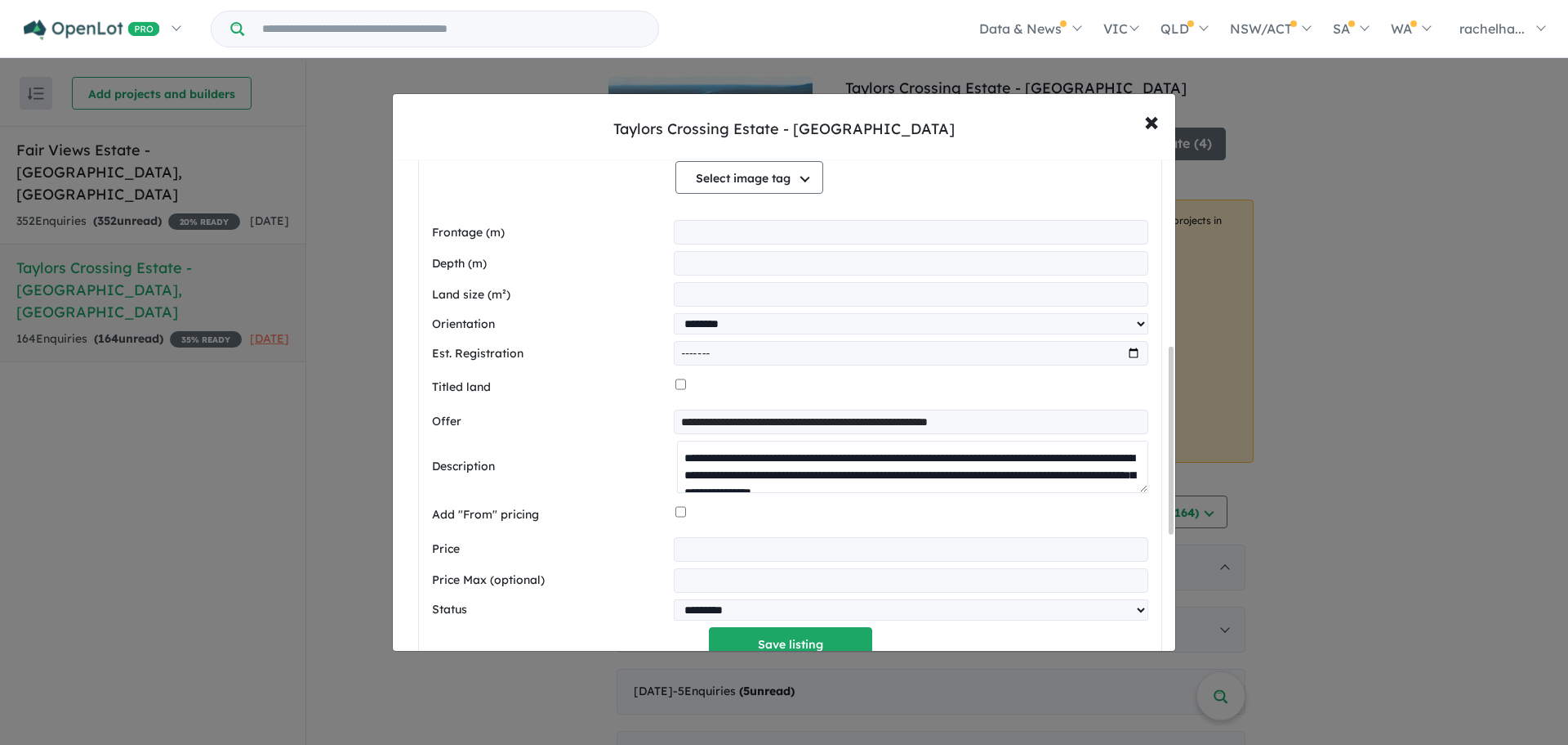
drag, startPoint x: 675, startPoint y: 457, endPoint x: 993, endPoint y: 477, distance: 318.6
click at [993, 477] on textarea at bounding box center [912, 467] width 471 height 52
paste textarea
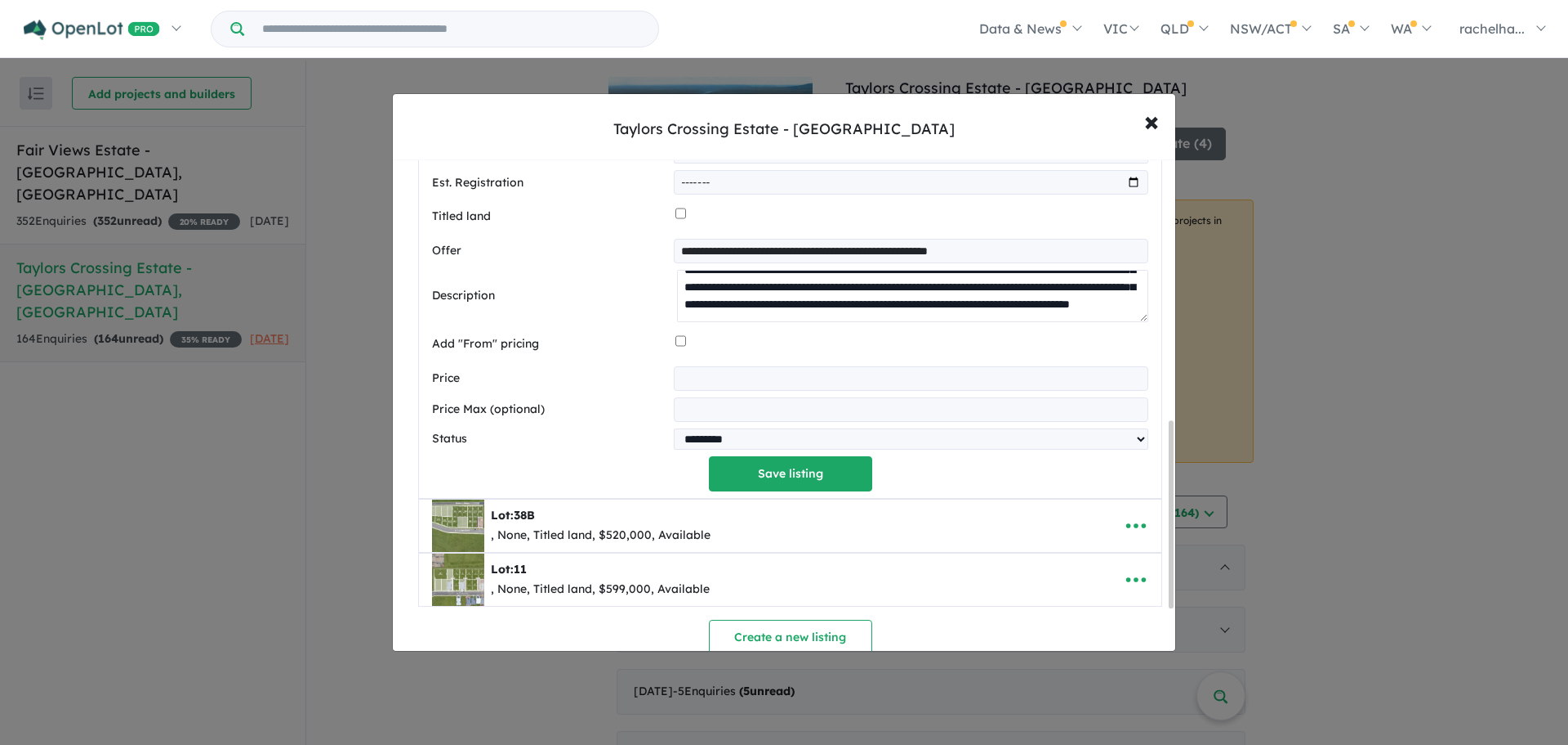
scroll to position [654, 0]
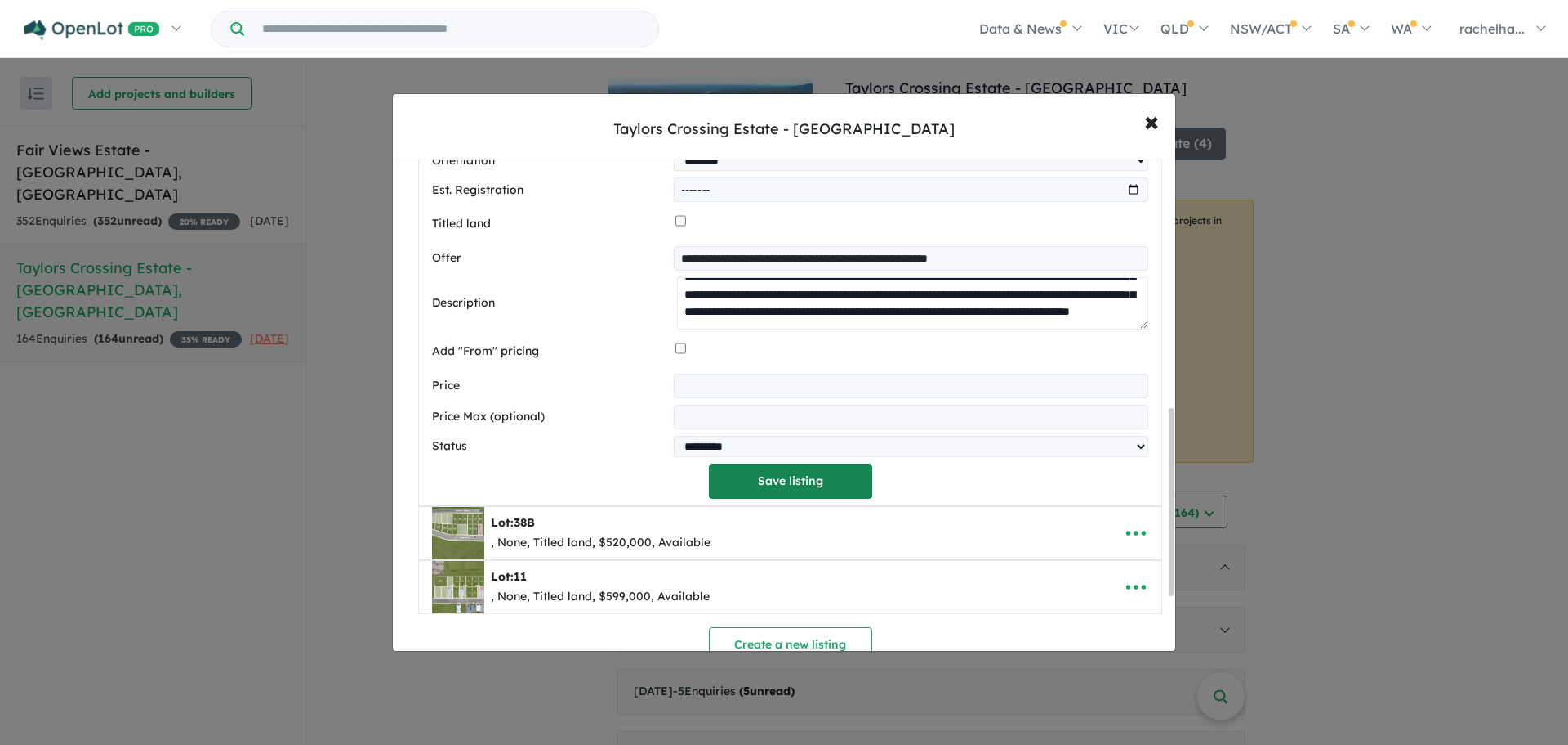
type textarea "**********"
click at [798, 475] on button "Save listing" at bounding box center [791, 481] width 163 height 36
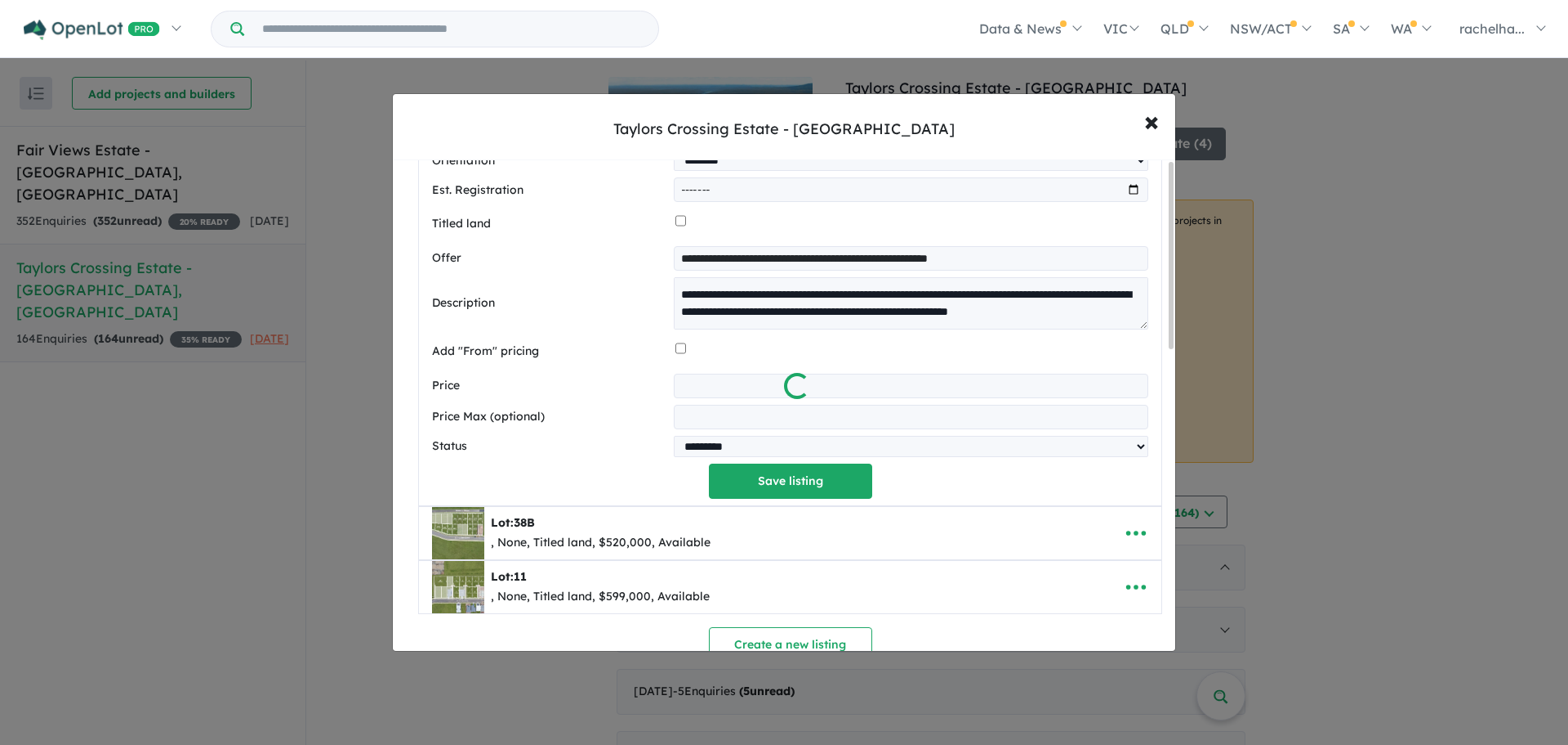
scroll to position [0, 0]
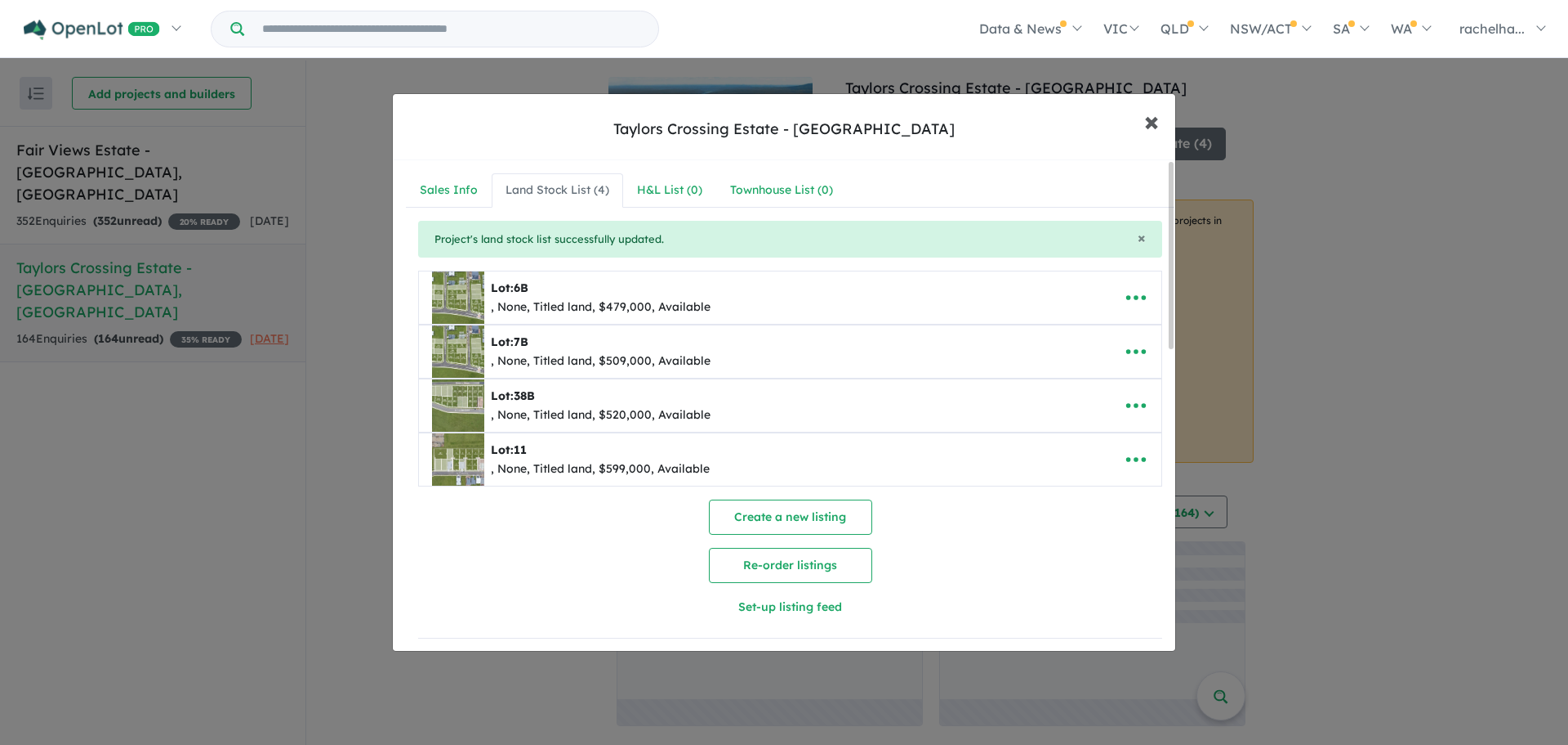
click at [1142, 125] on button "× Close" at bounding box center [1151, 121] width 48 height 44
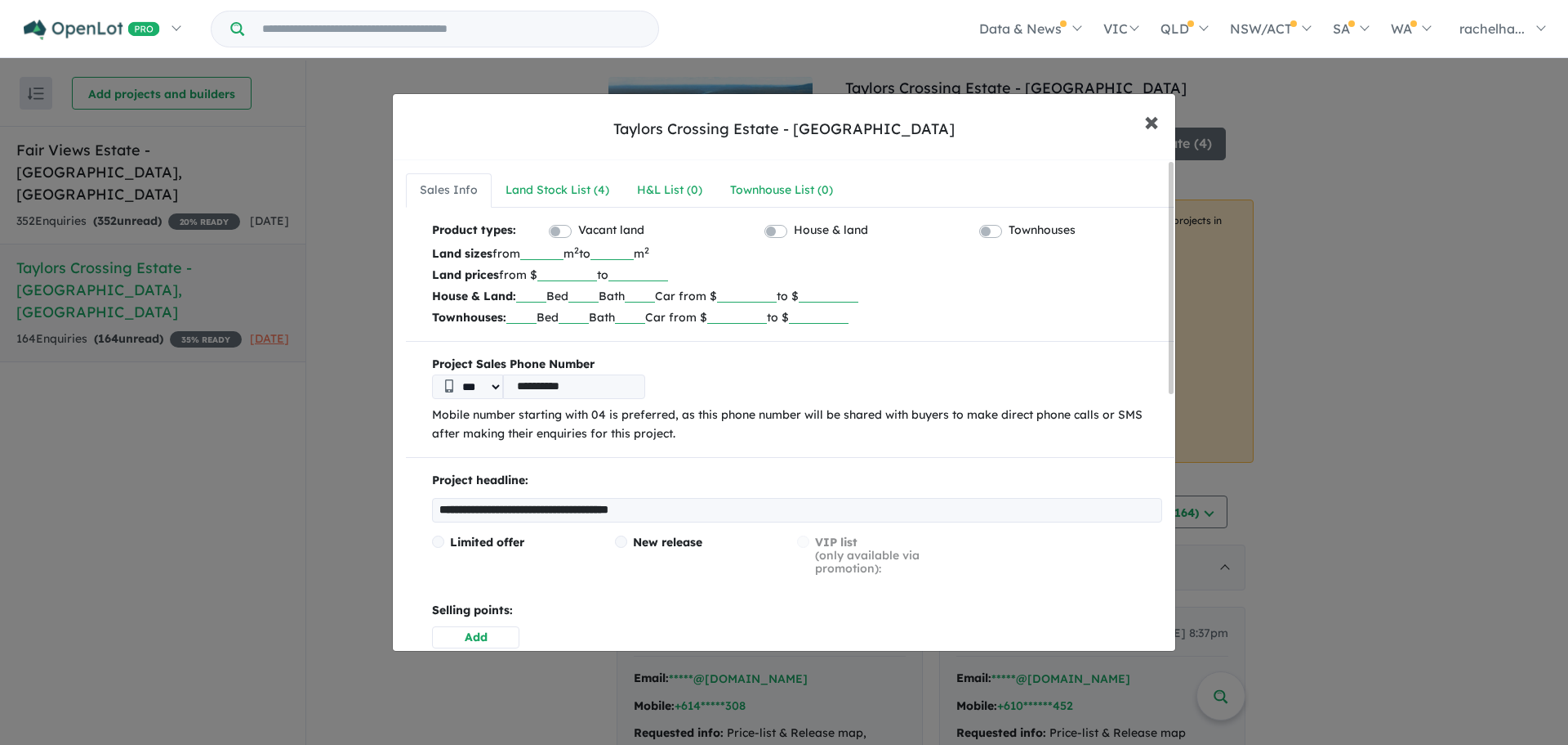
click at [1146, 123] on span "×" at bounding box center [1152, 121] width 15 height 36
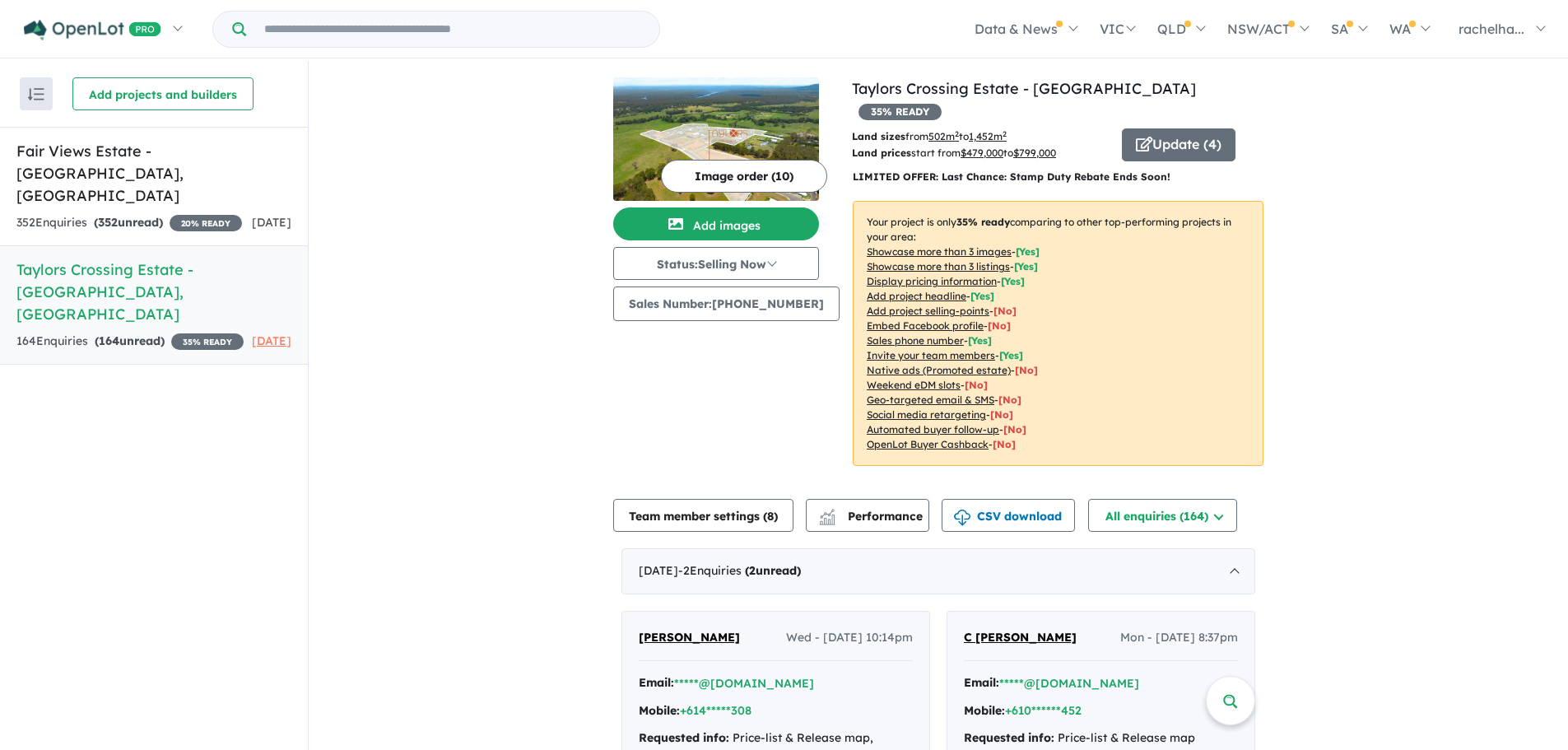
click at [973, 245] on u "Showcase more than 3 images" at bounding box center [938, 251] width 144 height 12
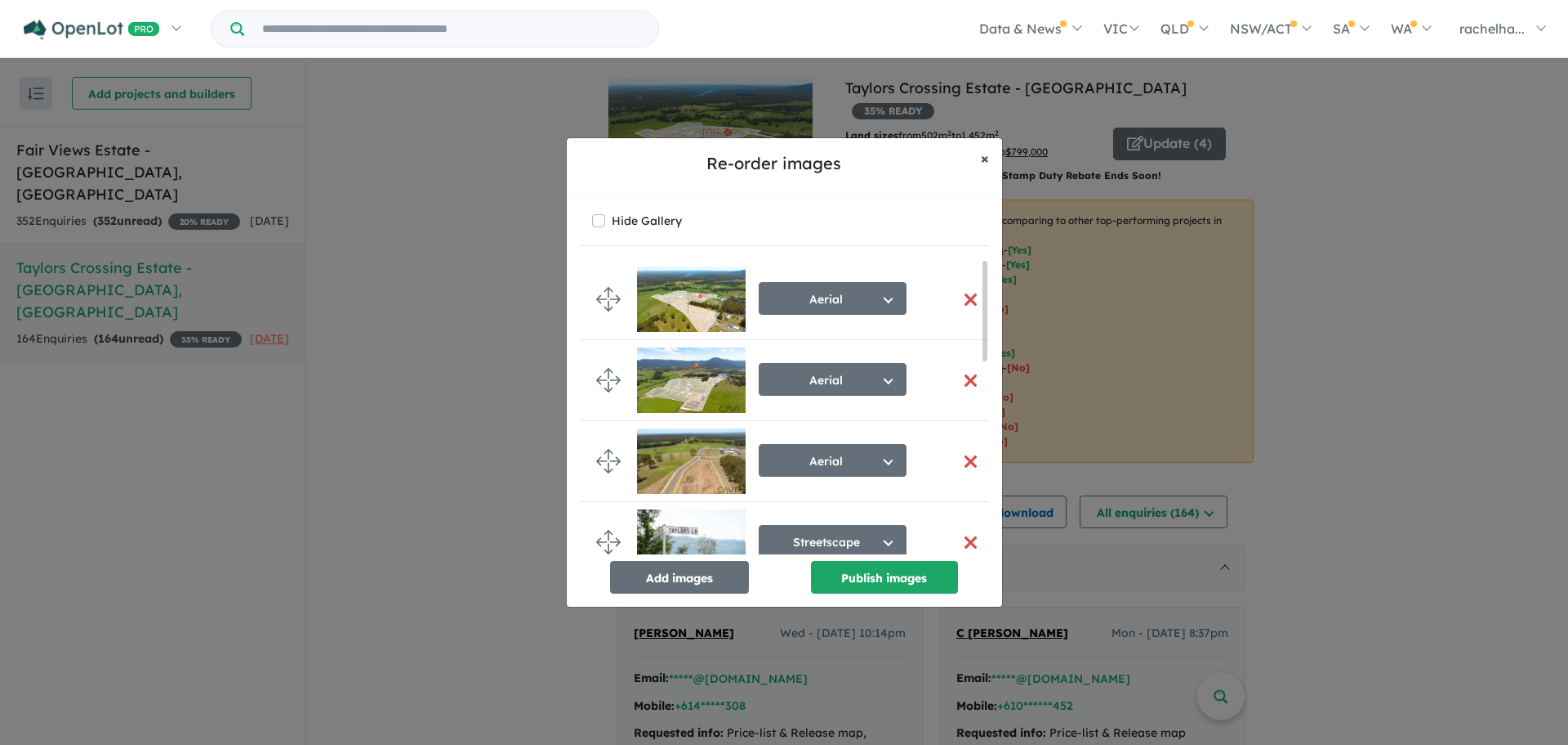
click at [988, 159] on span "×" at bounding box center [984, 158] width 8 height 19
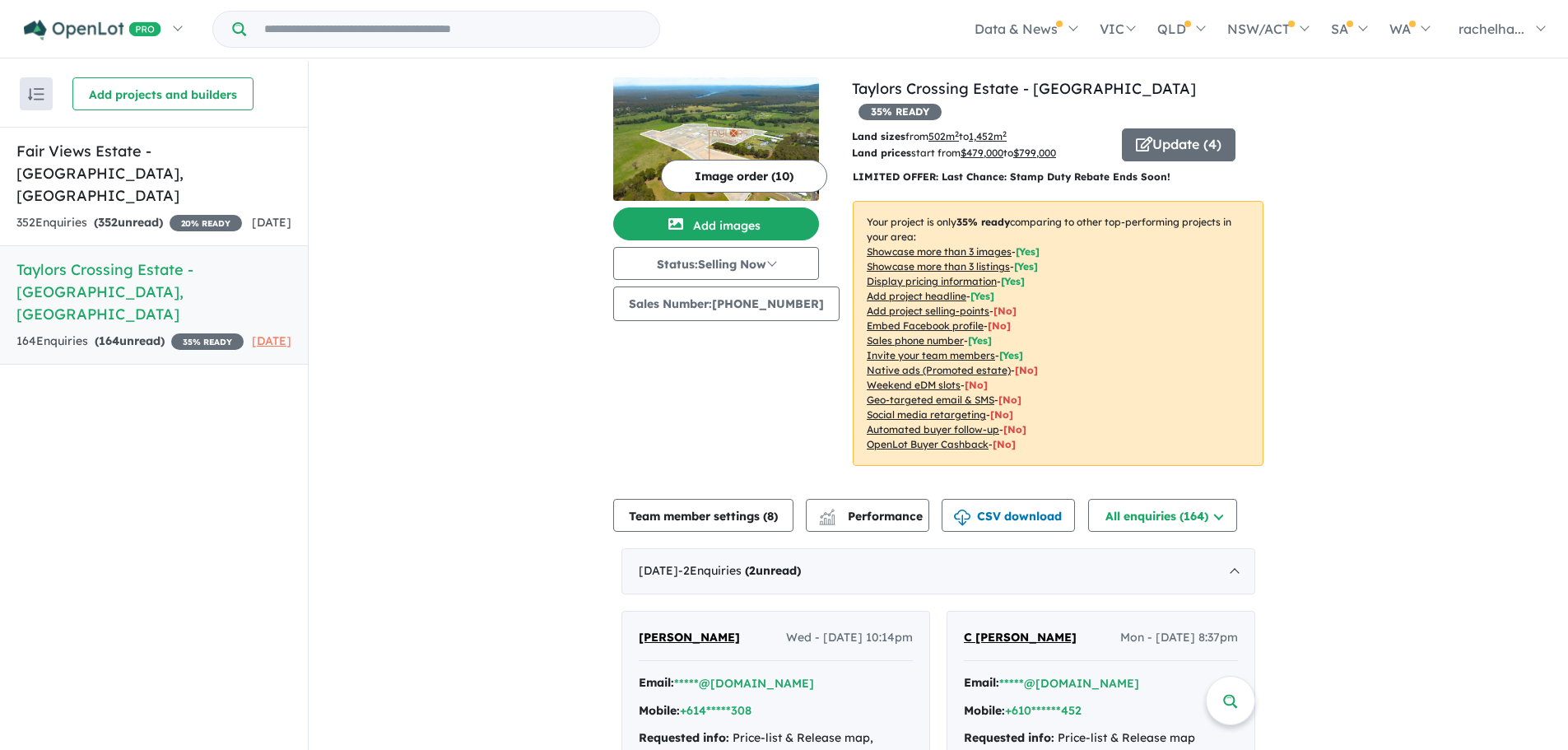
click at [938, 260] on u "Showcase more than 3 listings" at bounding box center [938, 266] width 143 height 12
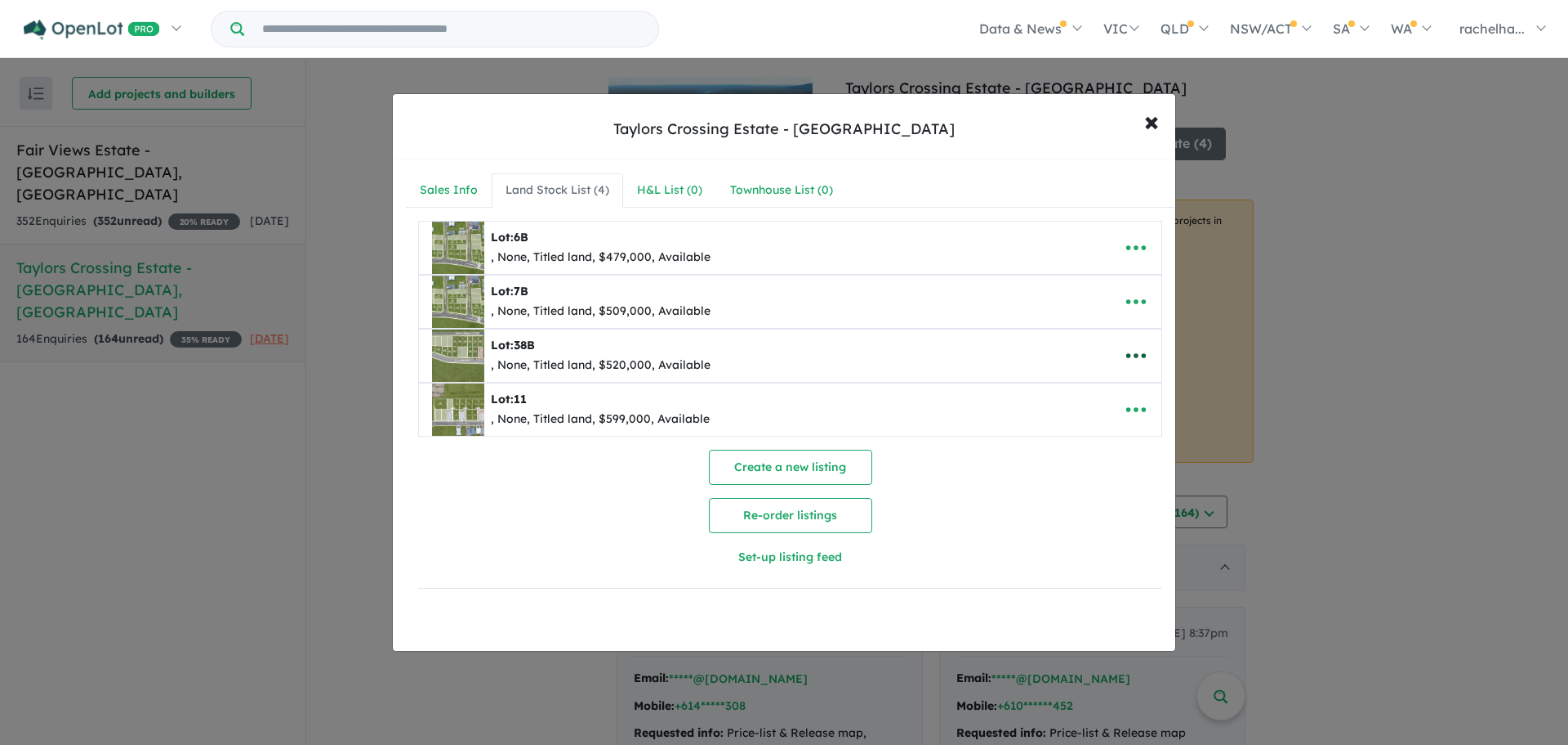
click at [1128, 354] on icon "button" at bounding box center [1136, 355] width 24 height 24
click at [1113, 399] on link "Edit" at bounding box center [1100, 395] width 121 height 37
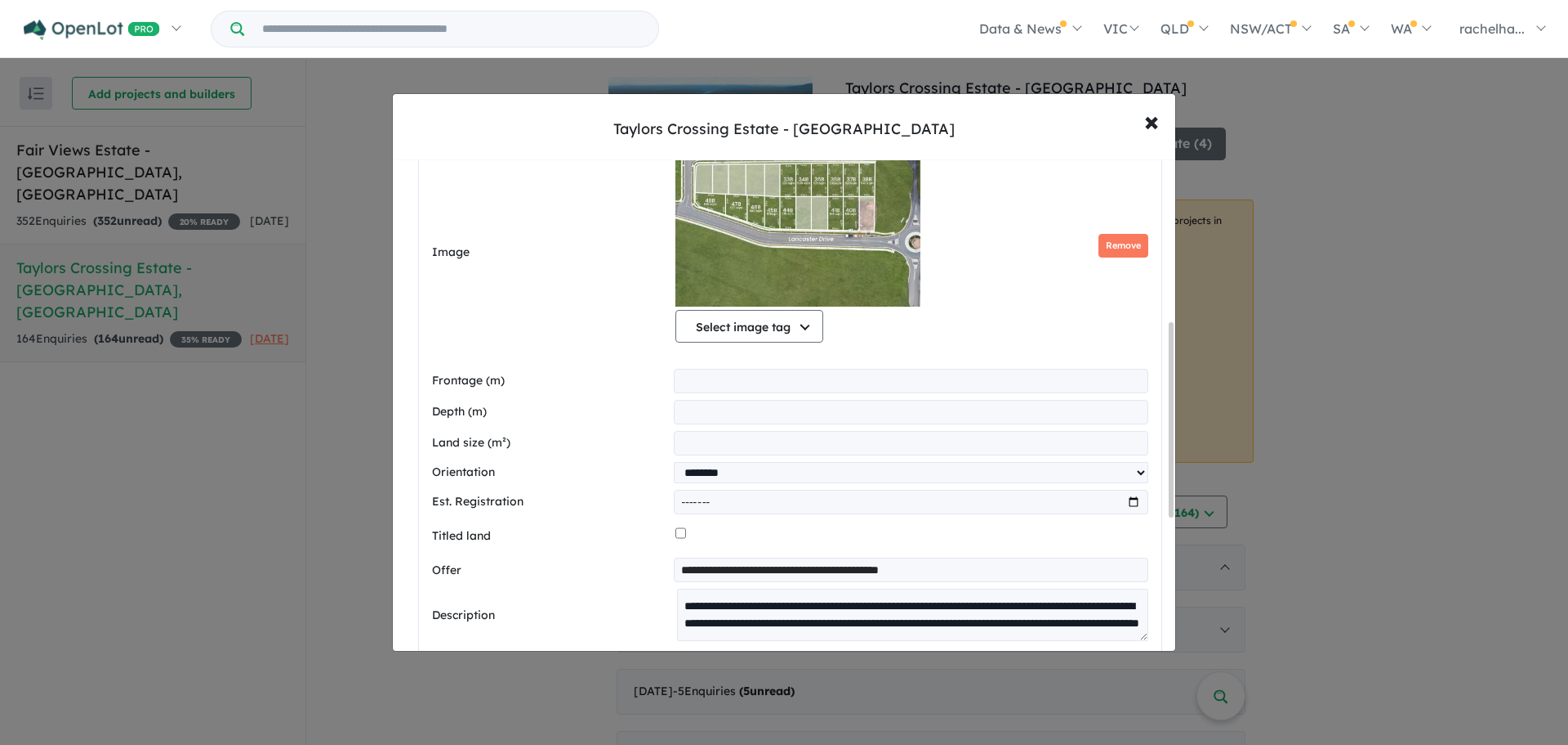
scroll to position [409, 0]
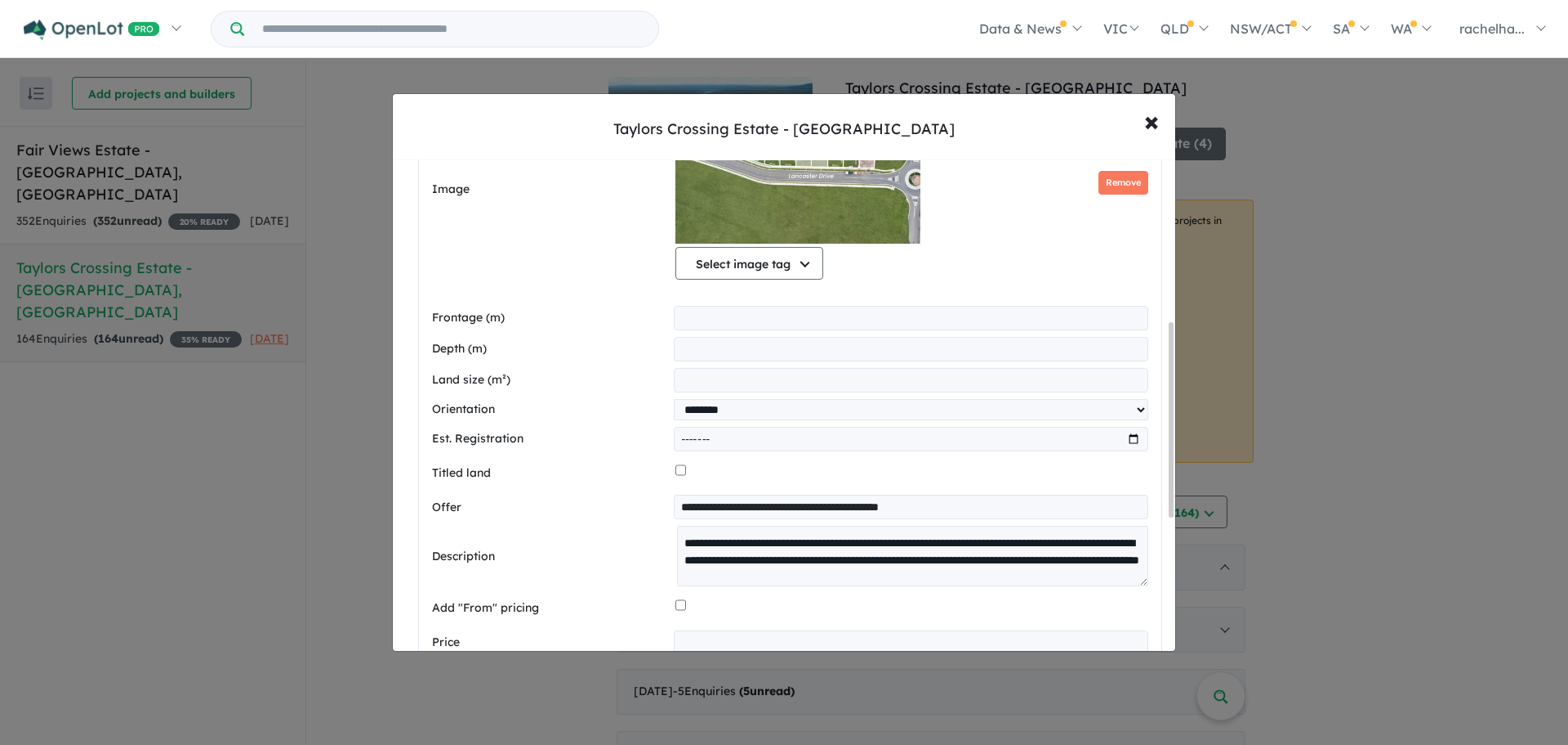
drag, startPoint x: 1140, startPoint y: 579, endPoint x: 1109, endPoint y: 693, distance: 118.1
click at [1109, 693] on div "**********" at bounding box center [784, 372] width 1568 height 745
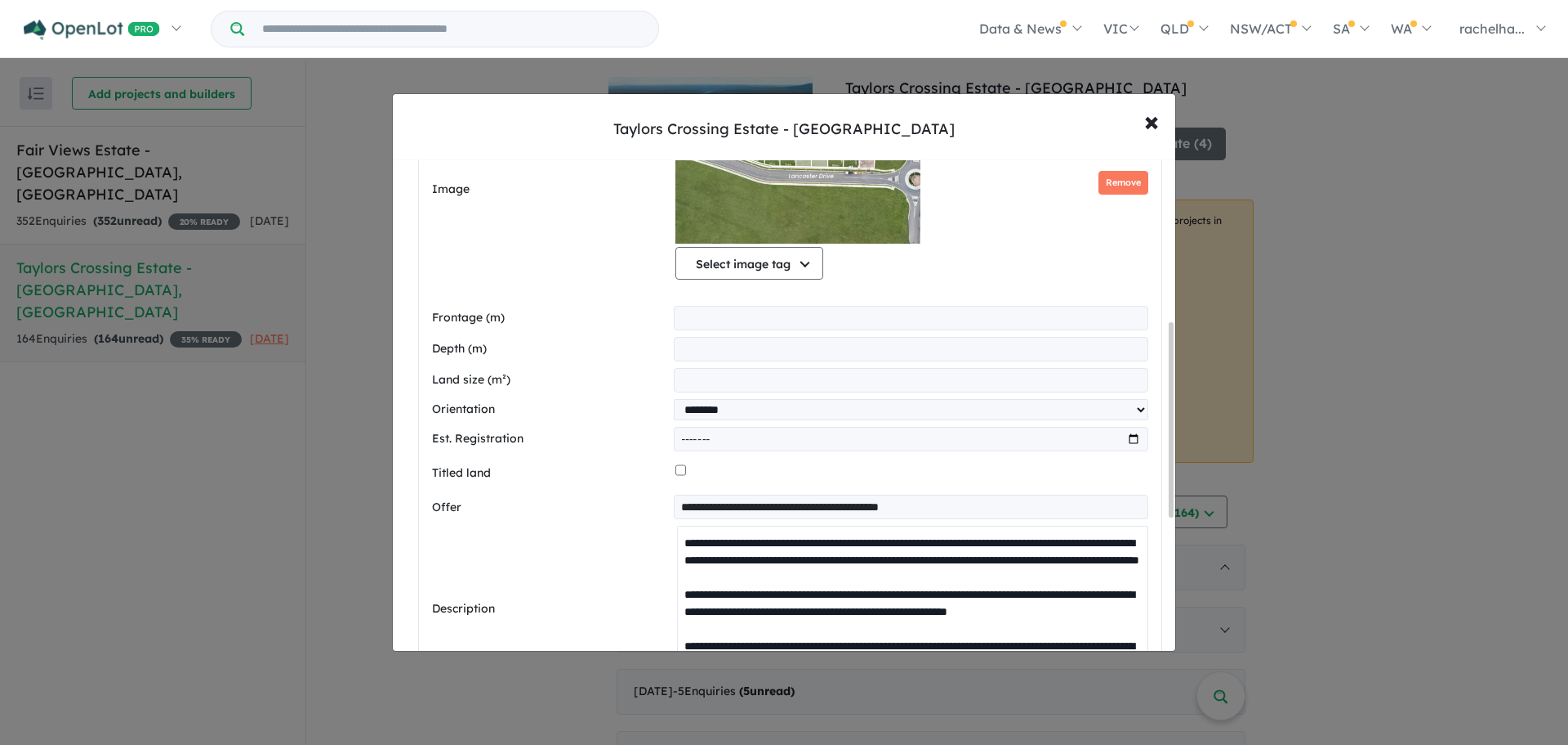
drag, startPoint x: 836, startPoint y: 562, endPoint x: 645, endPoint y: 540, distance: 192.3
click at [645, 540] on div "Description" at bounding box center [790, 608] width 717 height 165
paste textarea
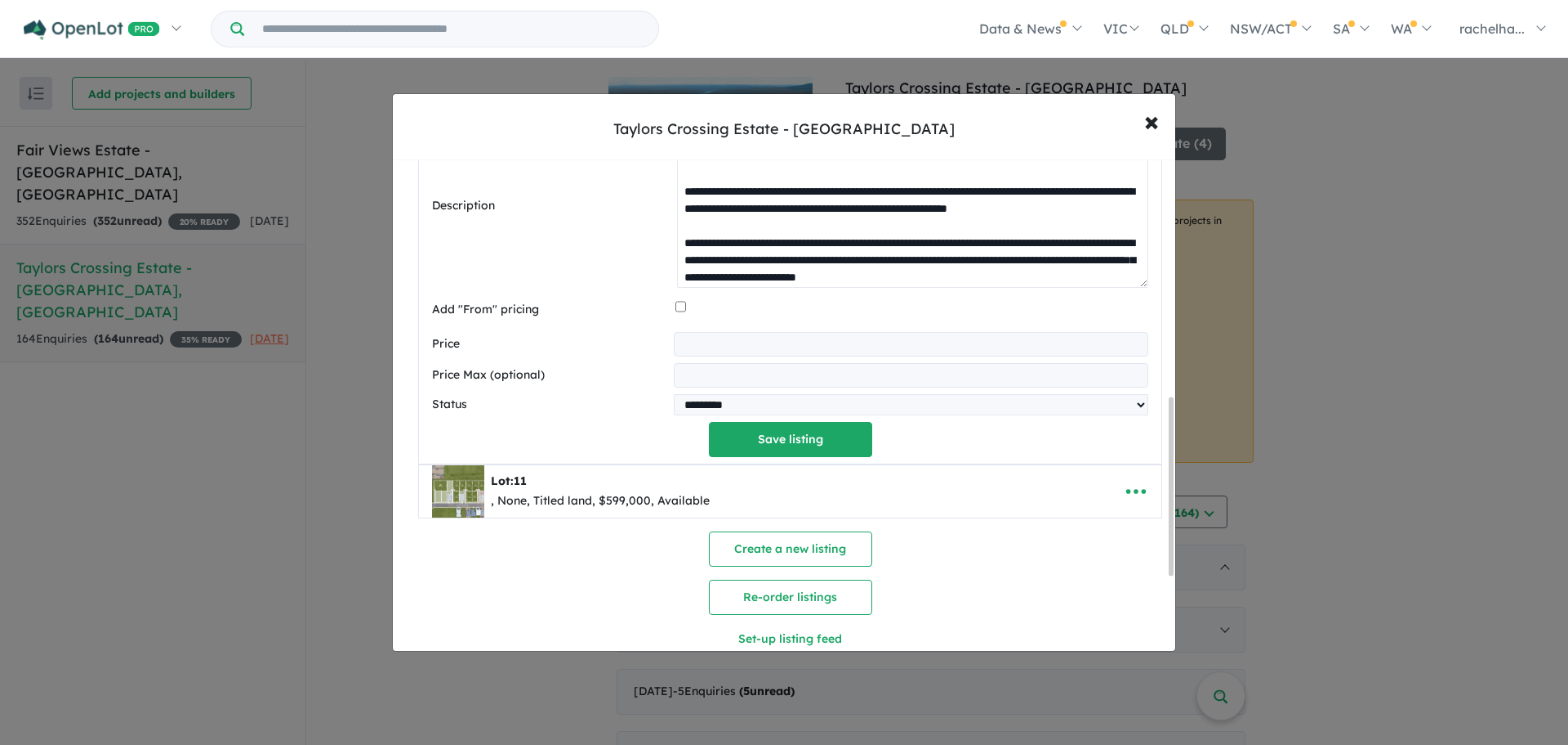
scroll to position [857, 0]
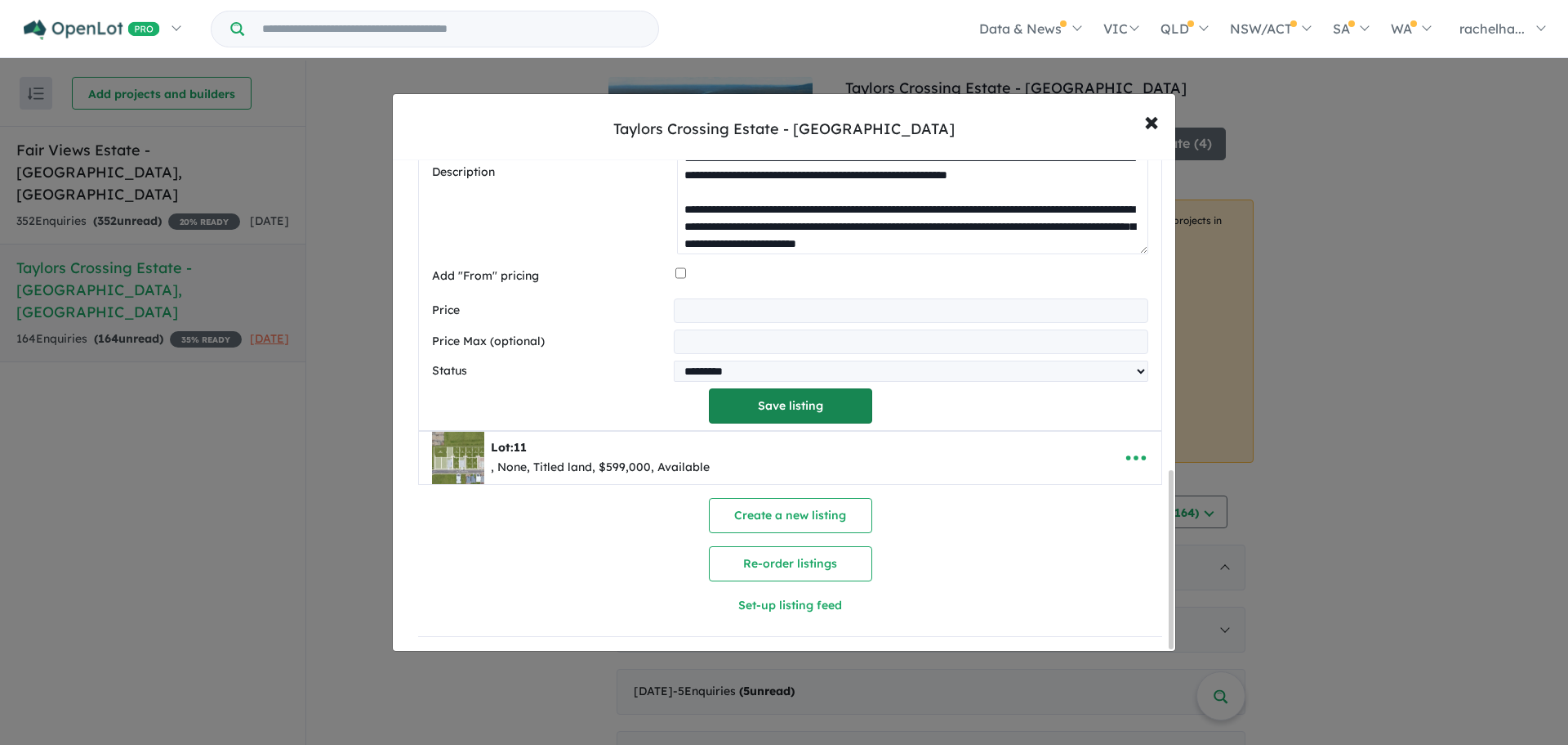
type textarea "**********"
click at [777, 397] on button "Save listing" at bounding box center [791, 406] width 163 height 36
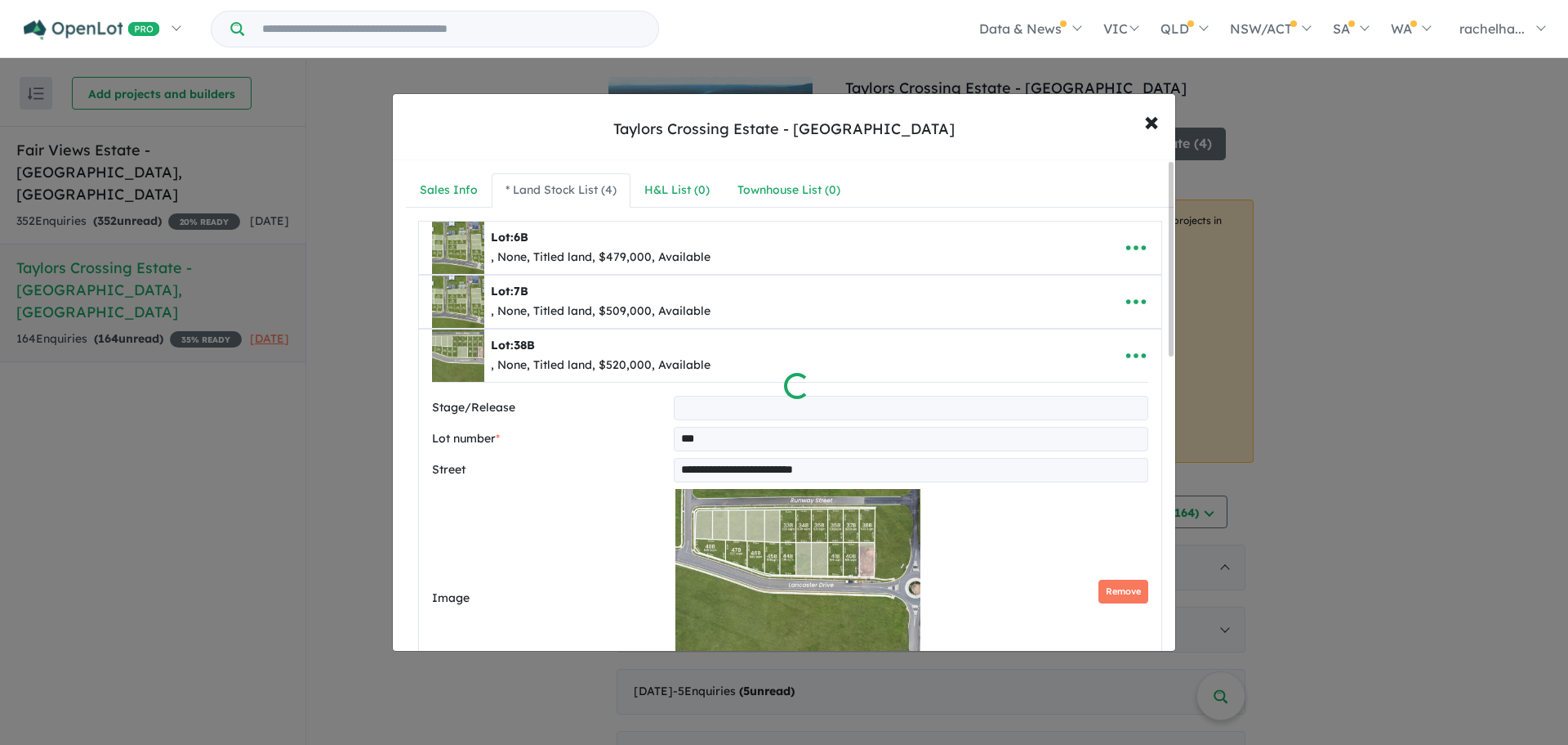
click at [1341, 516] on div at bounding box center [784, 372] width 1568 height 745
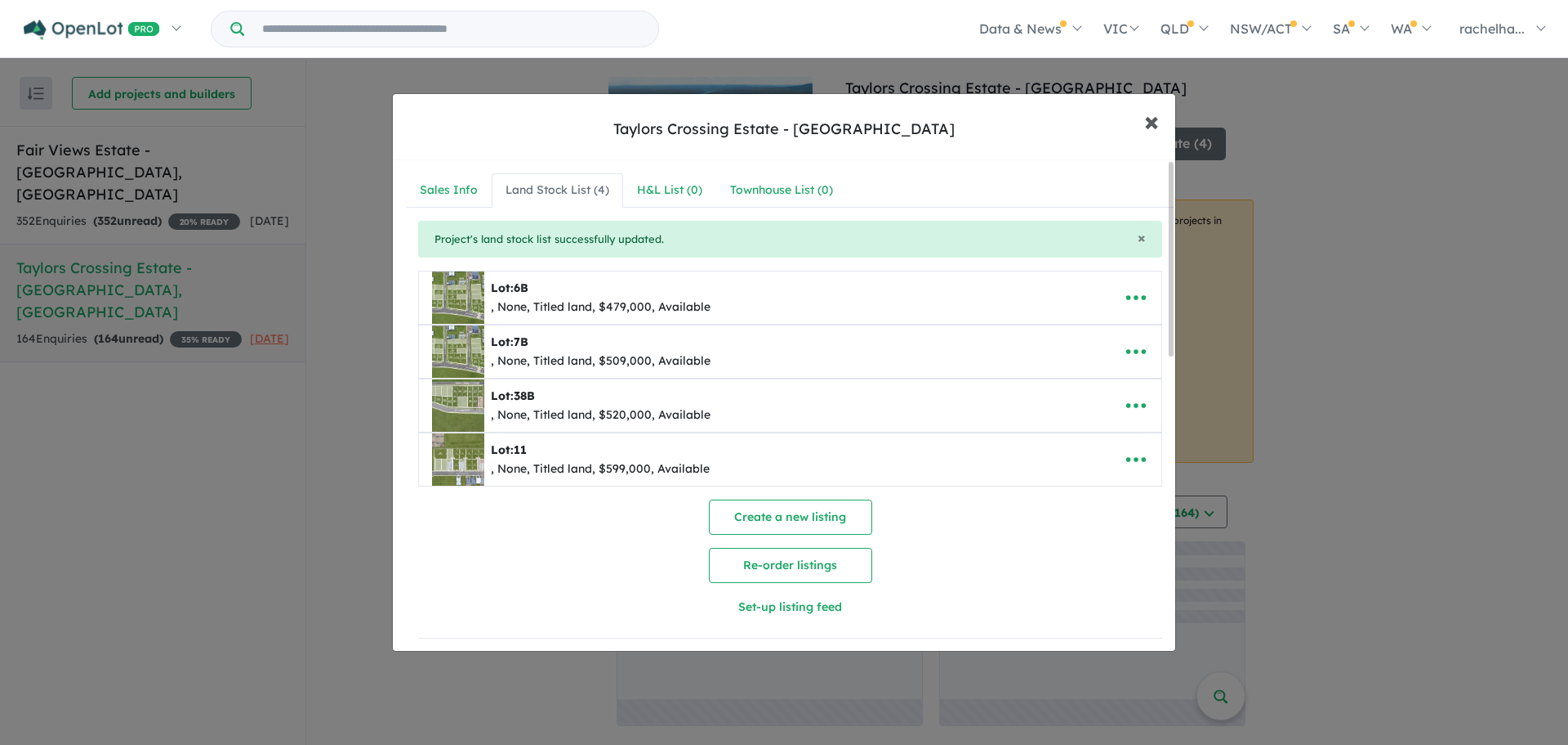
click at [1159, 118] on span "×" at bounding box center [1152, 121] width 15 height 36
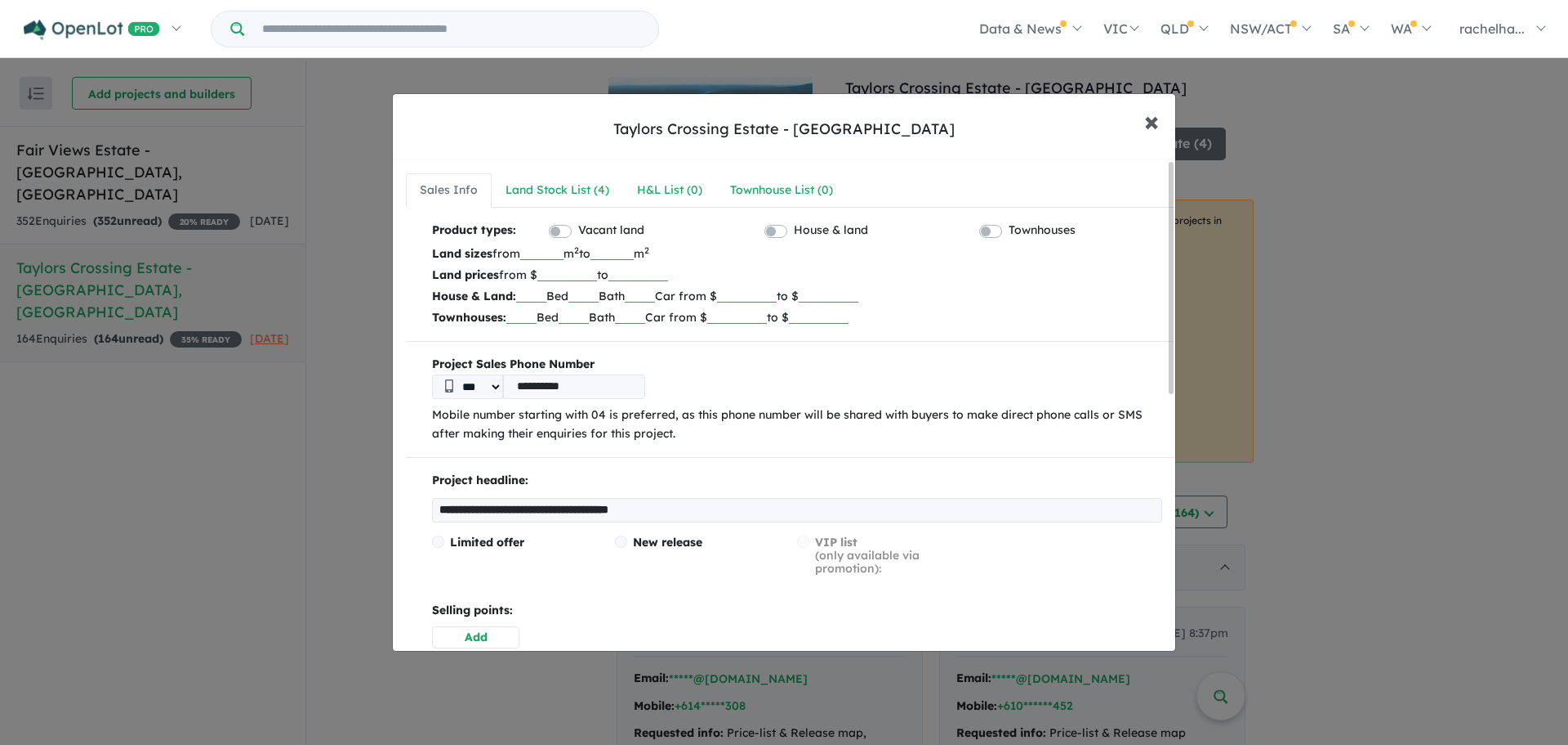
click at [1146, 124] on span "×" at bounding box center [1152, 121] width 15 height 36
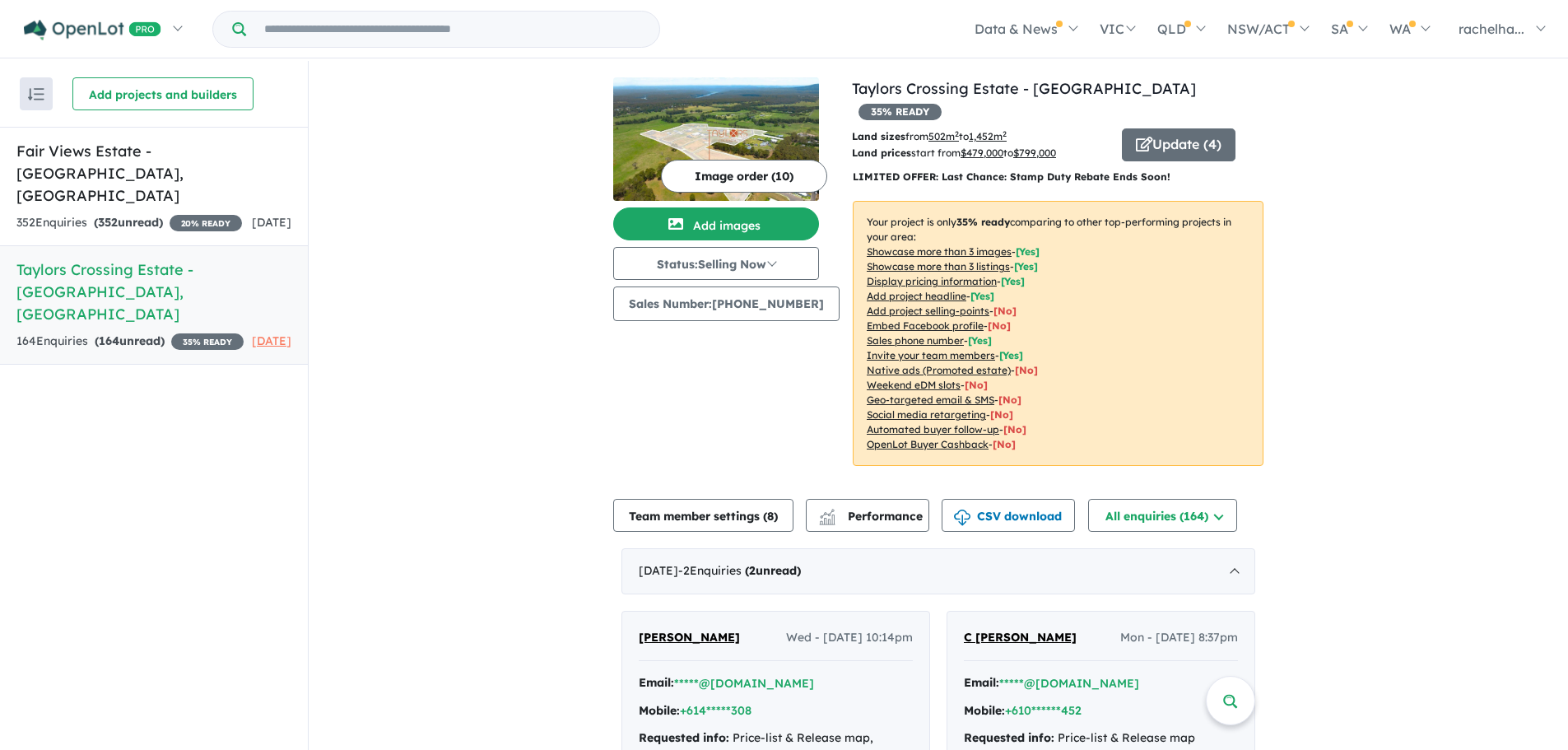
click at [974, 245] on u "Showcase more than 3 images" at bounding box center [938, 251] width 144 height 12
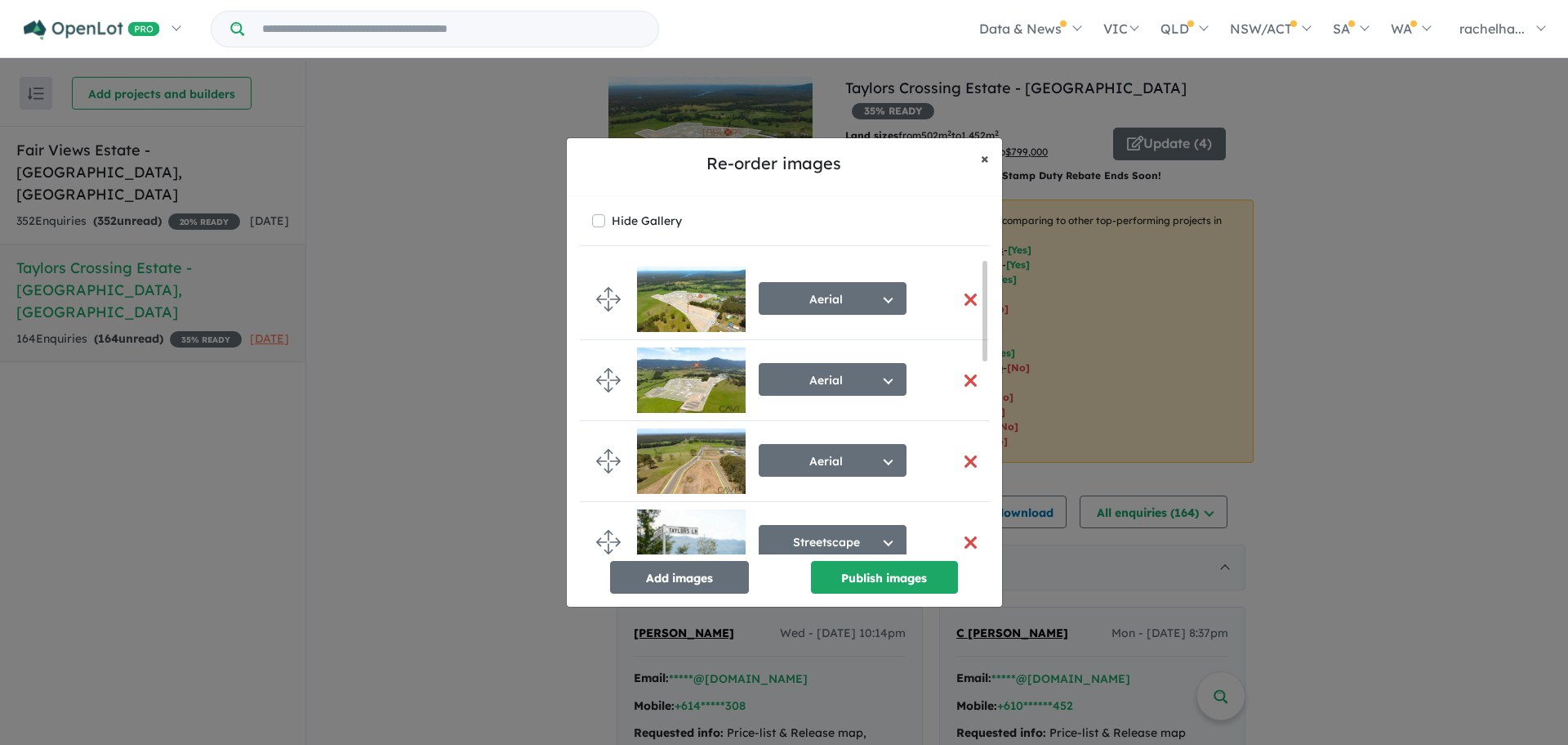
click at [987, 159] on span "×" at bounding box center [984, 158] width 8 height 19
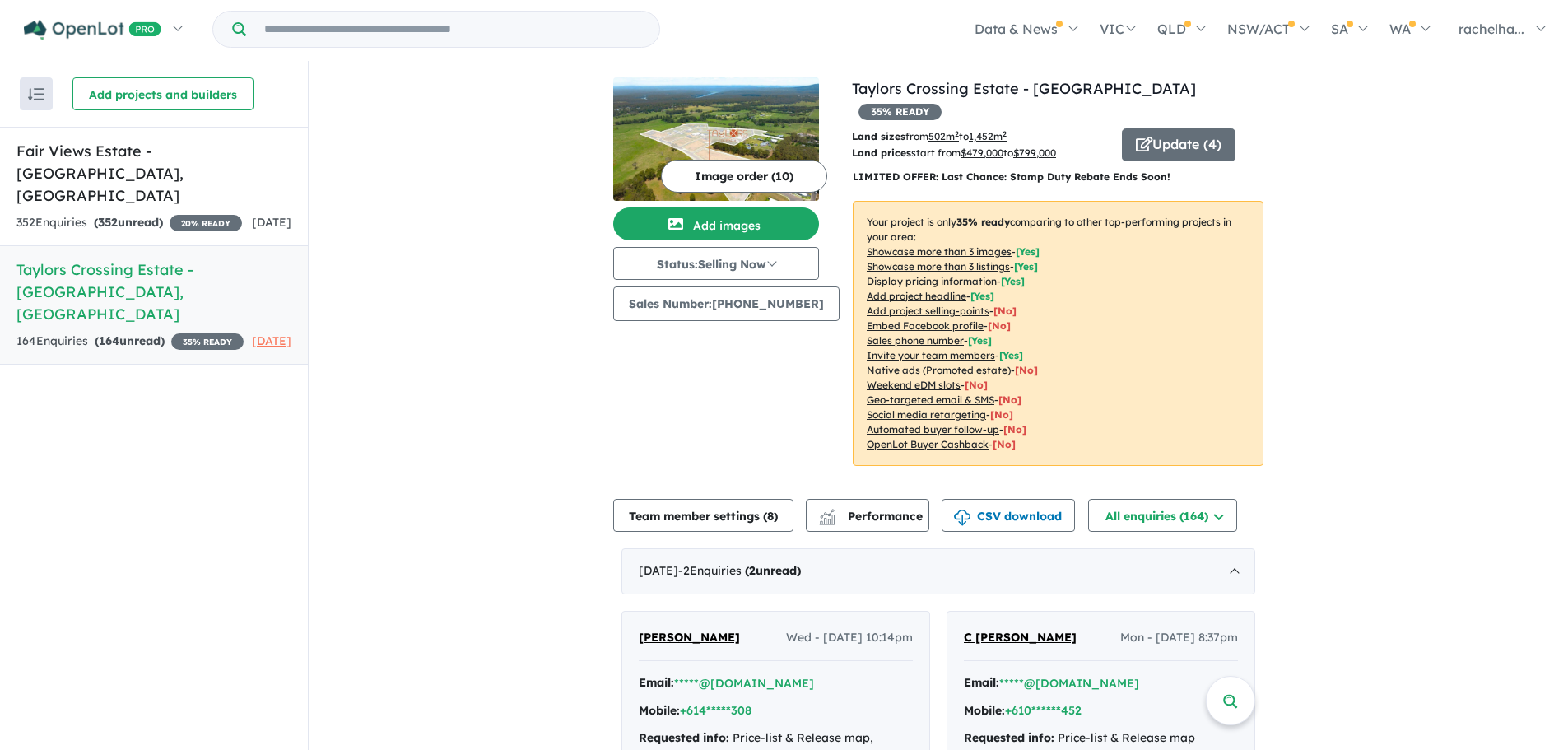
click at [919, 260] on u "Showcase more than 3 listings" at bounding box center [938, 266] width 143 height 12
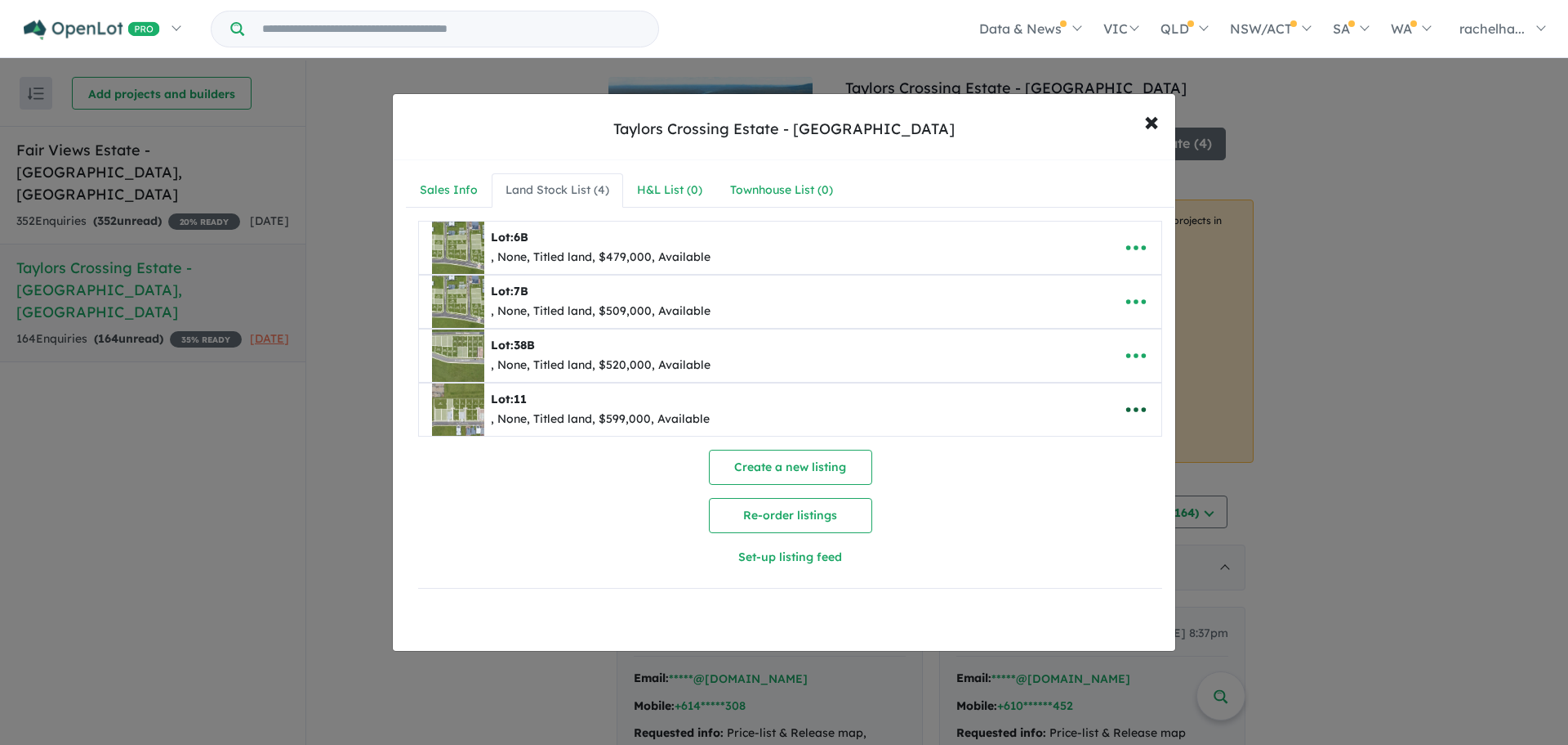
click at [1128, 403] on icon "button" at bounding box center [1136, 410] width 24 height 24
click at [1089, 454] on link "Edit" at bounding box center [1100, 450] width 121 height 37
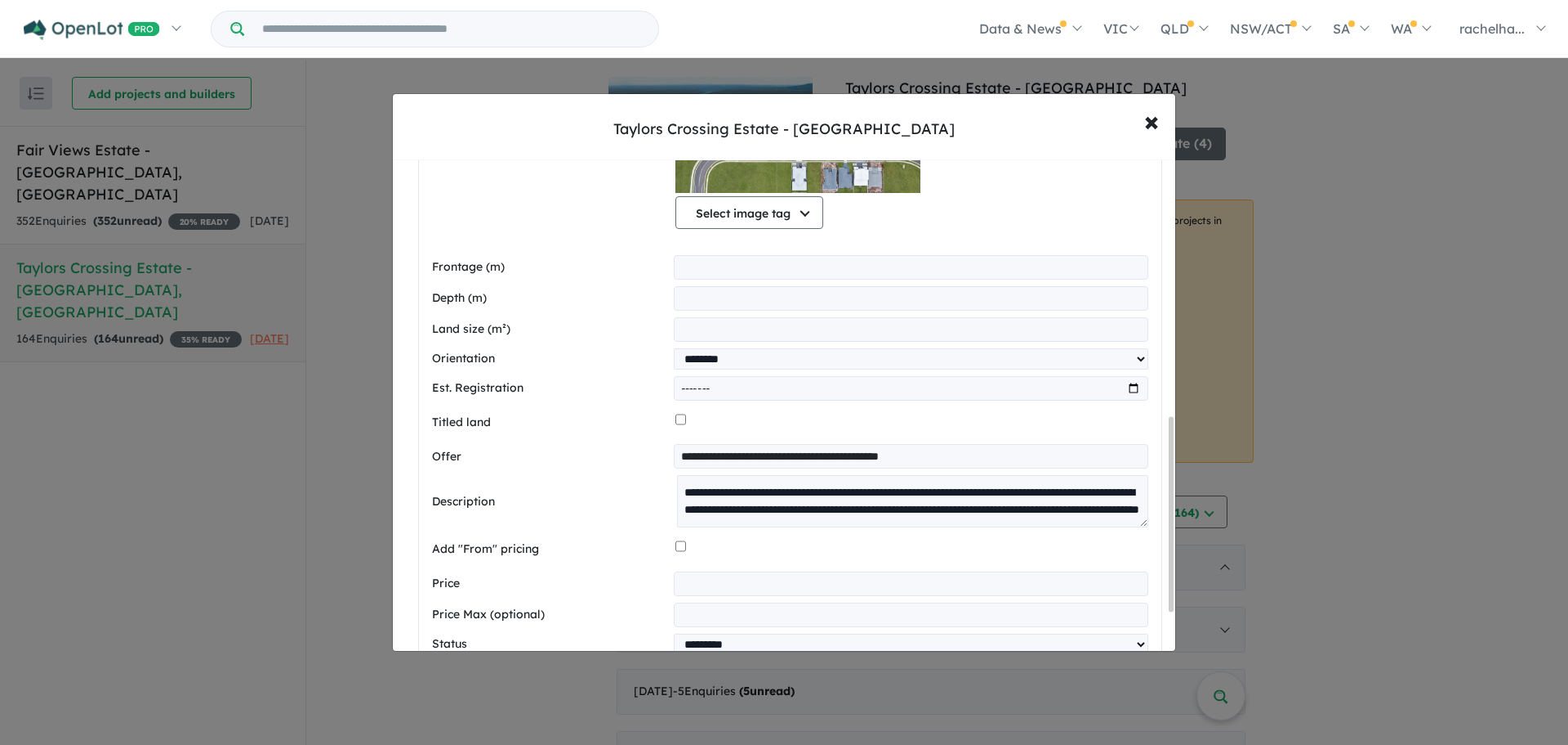
scroll to position [654, 0]
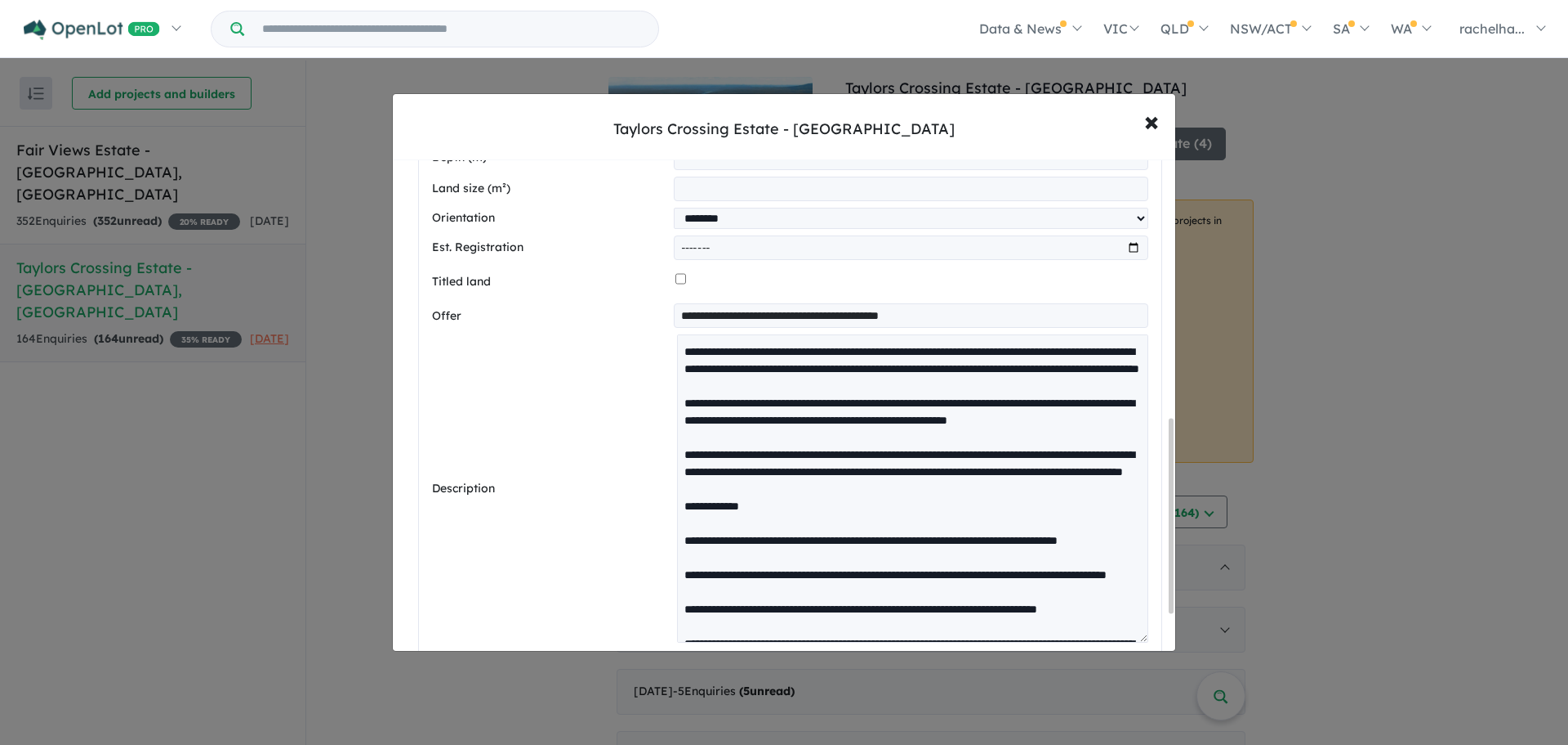
drag, startPoint x: 1139, startPoint y: 383, endPoint x: 1083, endPoint y: 613, distance: 236.7
click at [1083, 613] on textarea at bounding box center [912, 488] width 471 height 307
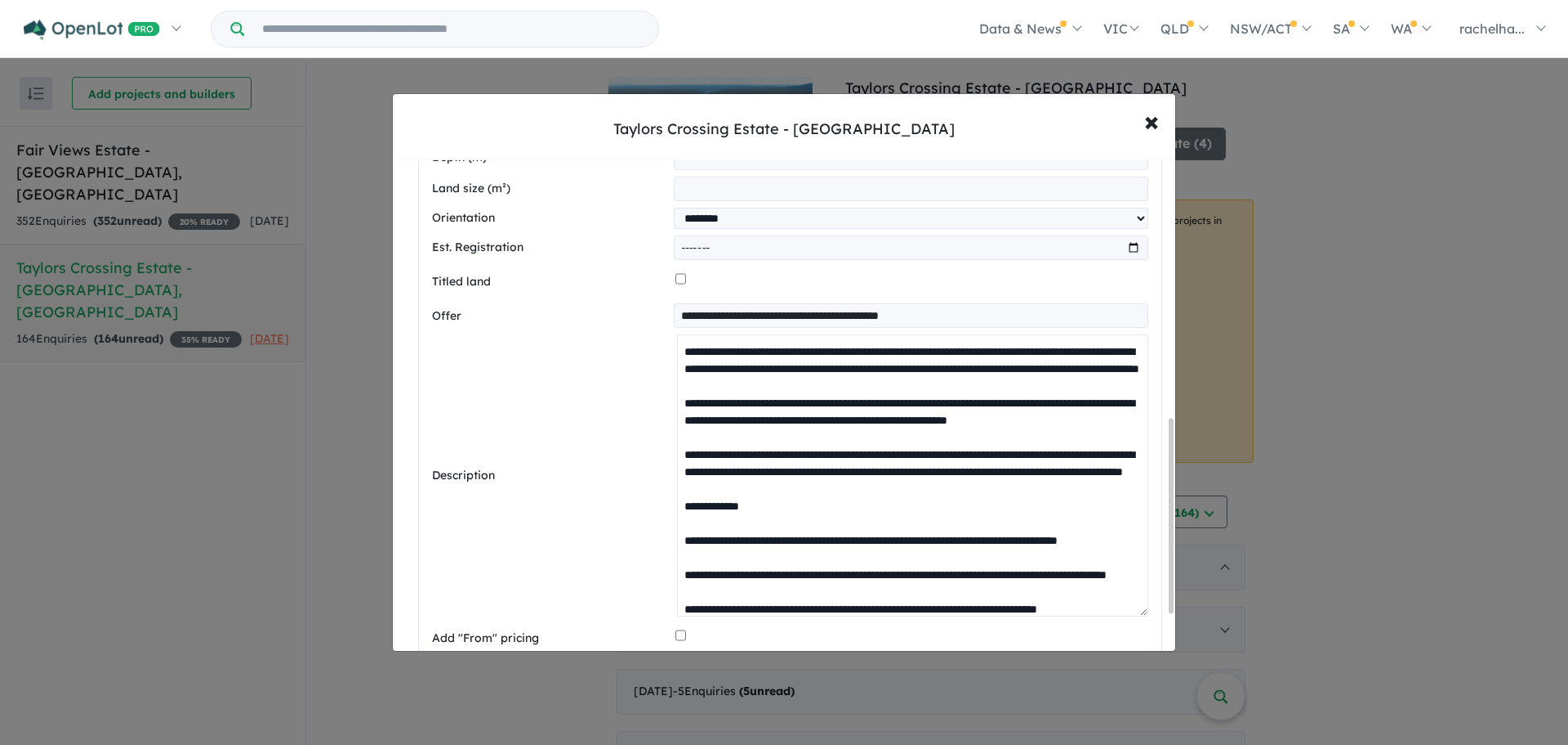
drag, startPoint x: 838, startPoint y: 373, endPoint x: 638, endPoint y: 341, distance: 202.5
click at [638, 341] on div "Description" at bounding box center [790, 475] width 717 height 282
paste textarea
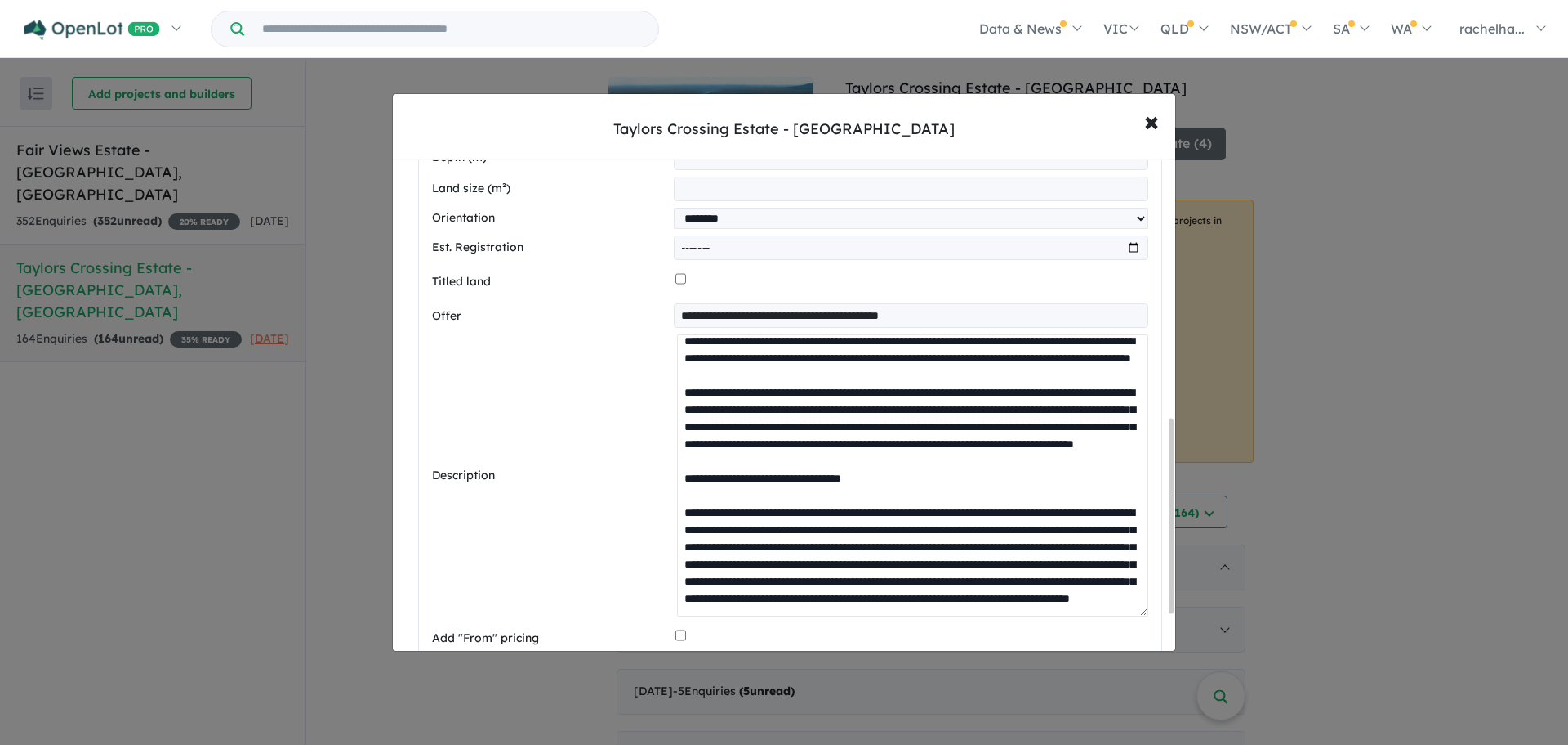
scroll to position [611, 0]
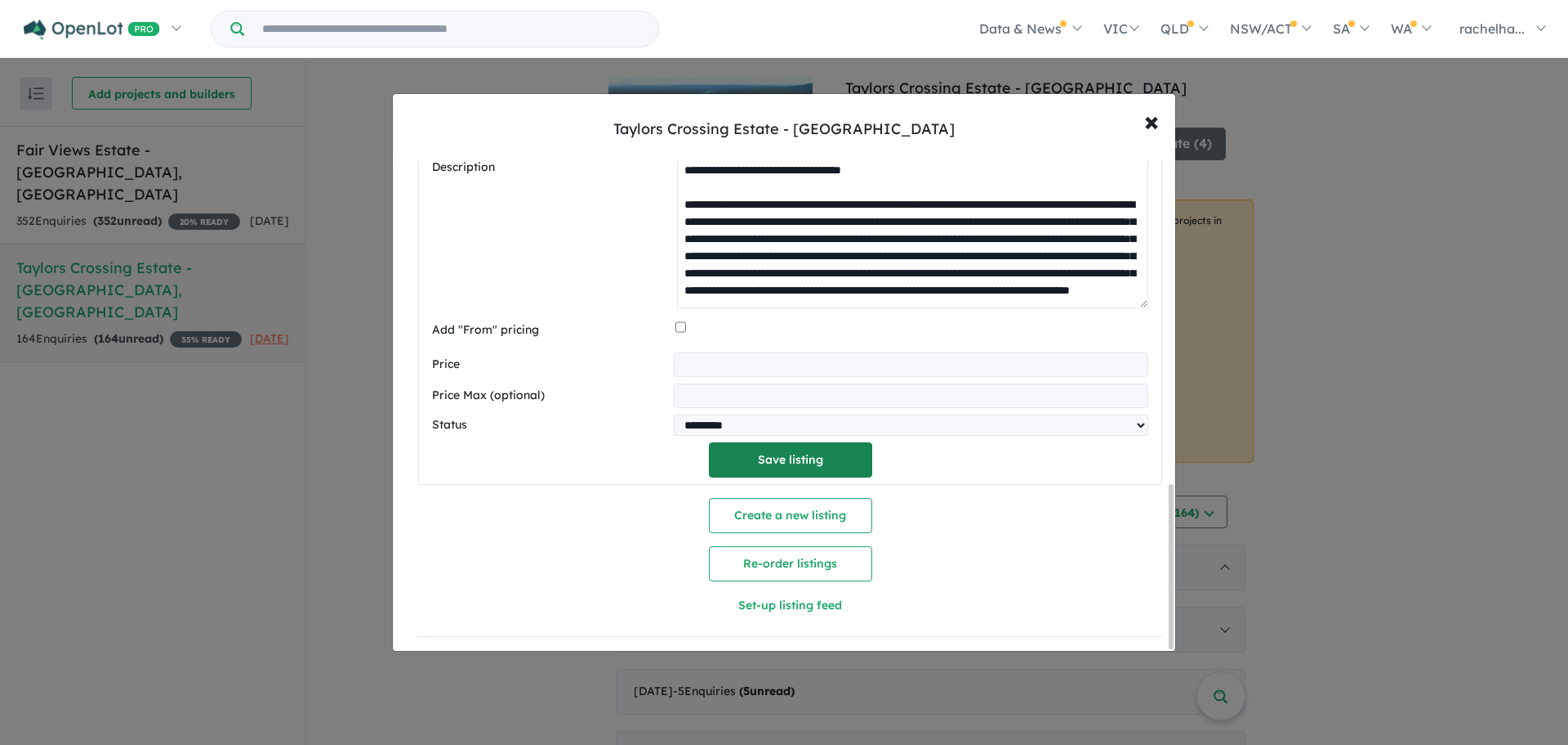
type textarea "**********"
click at [762, 456] on button "Save listing" at bounding box center [791, 460] width 163 height 36
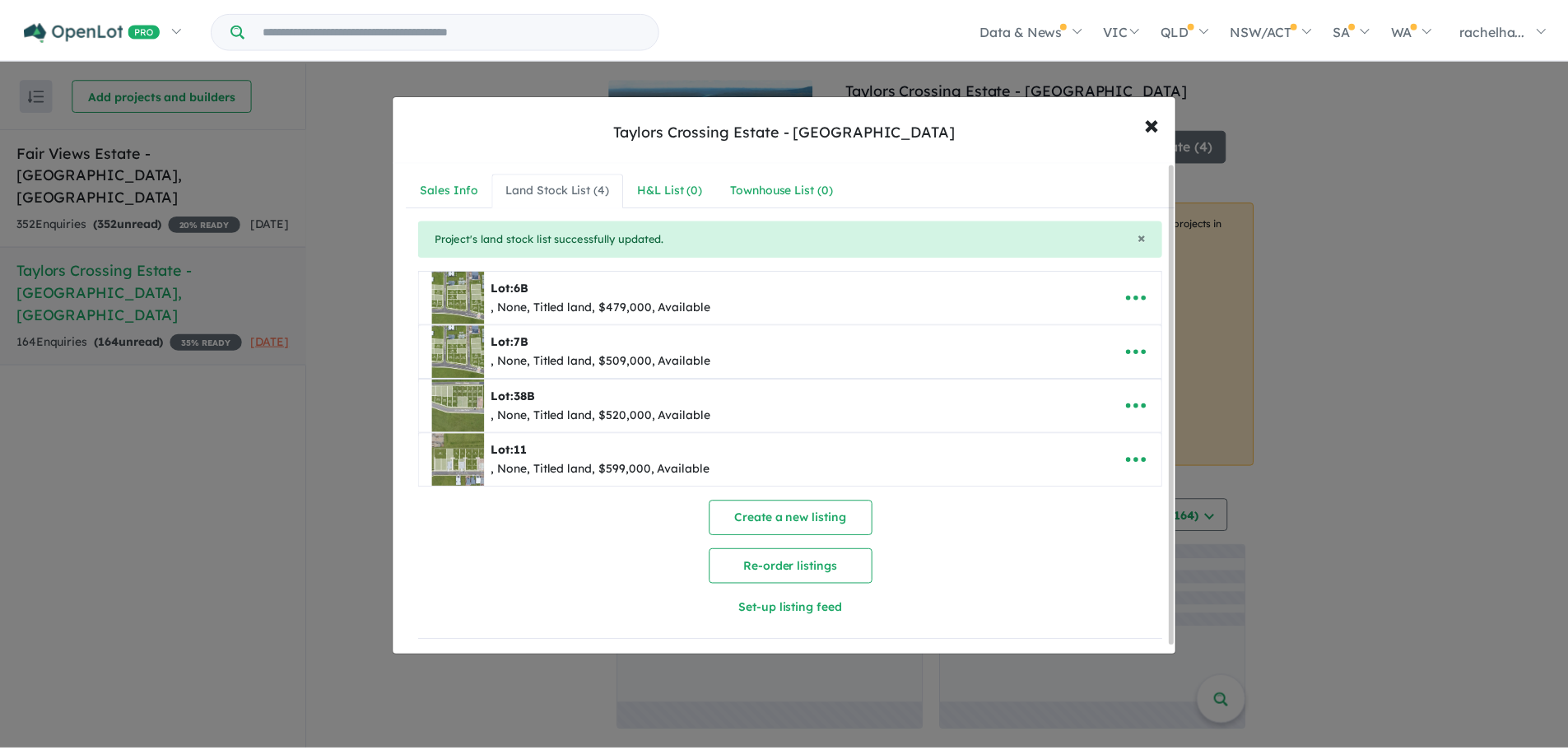
scroll to position [0, 0]
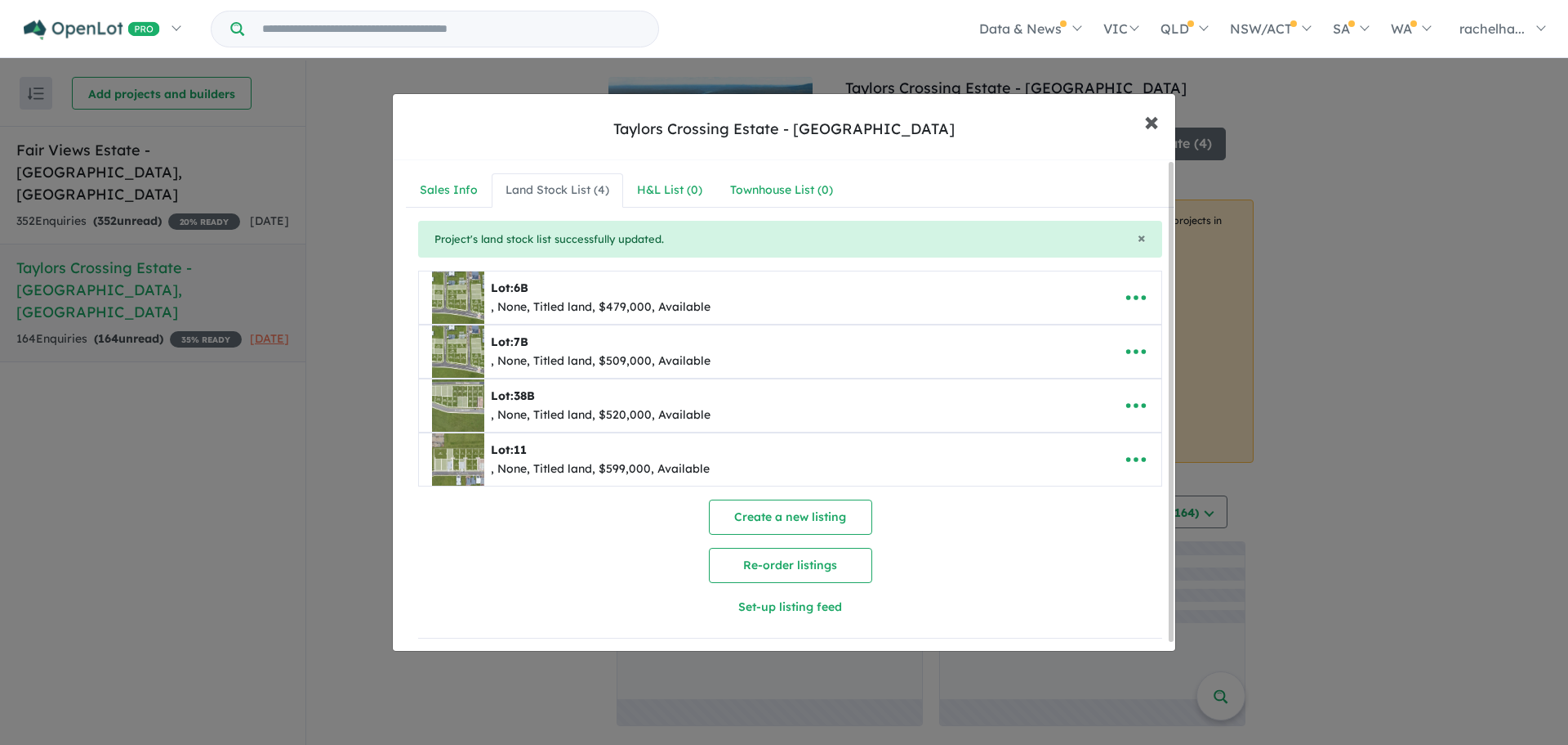
click at [1142, 122] on button "× Close" at bounding box center [1151, 121] width 48 height 44
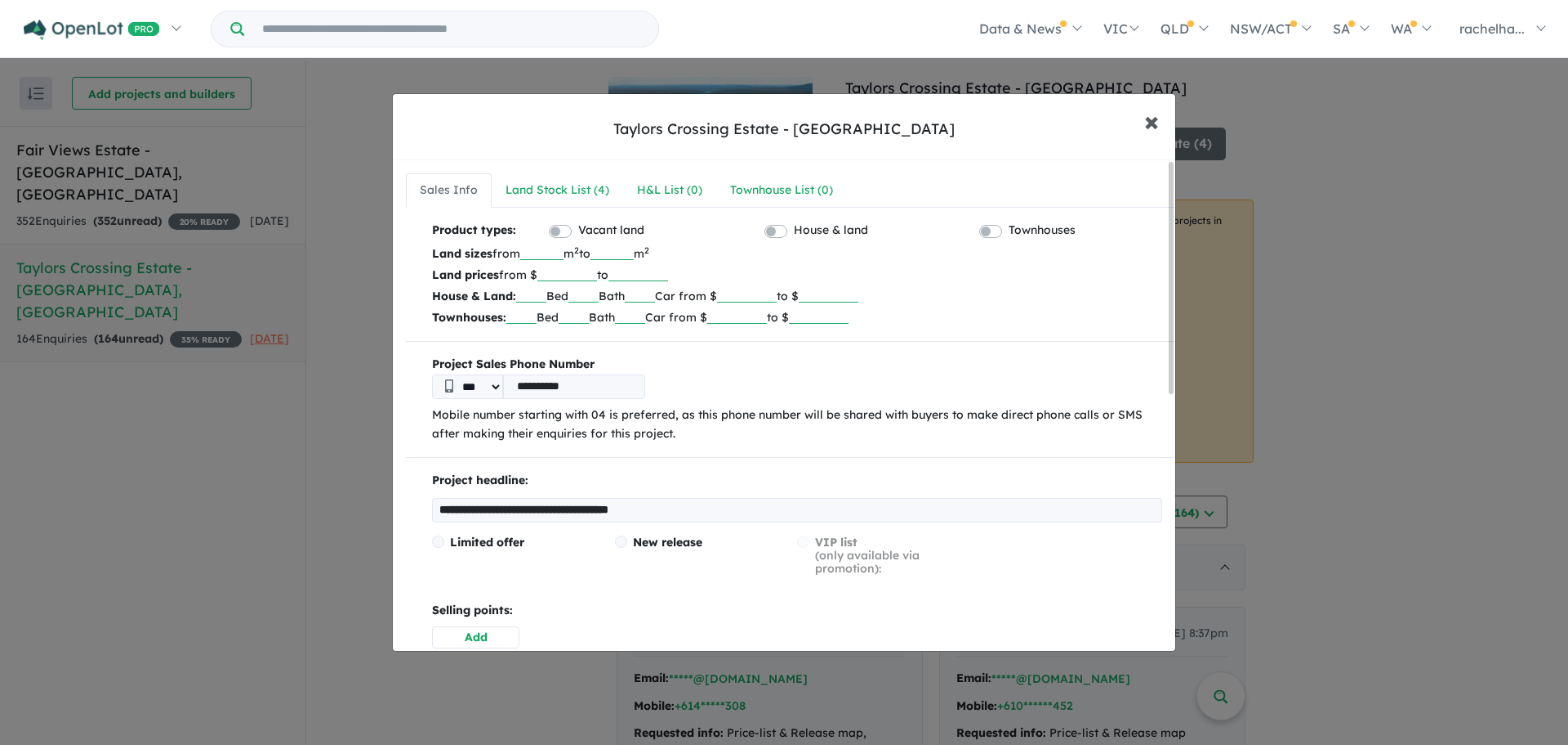
click at [1160, 125] on button "× Close" at bounding box center [1151, 121] width 48 height 44
